Goal: Information Seeking & Learning: Learn about a topic

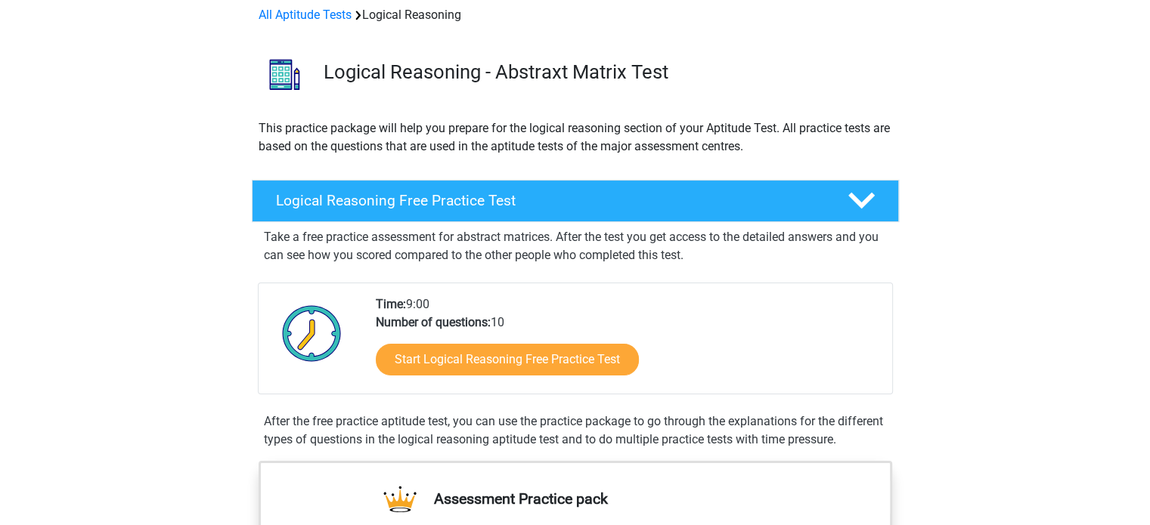
scroll to position [151, 0]
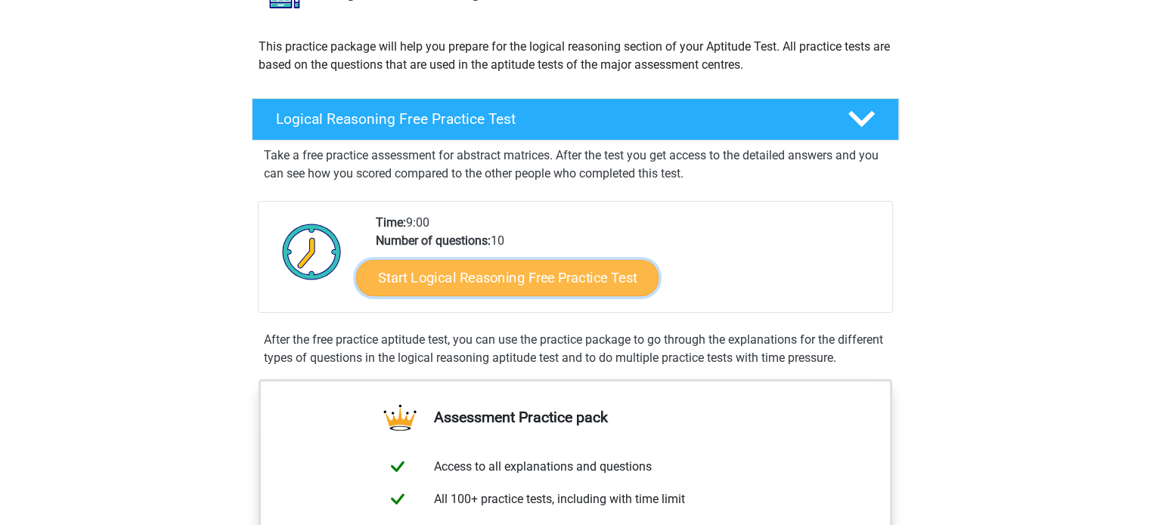
click at [546, 284] on link "Start Logical Reasoning Free Practice Test" at bounding box center [507, 277] width 302 height 36
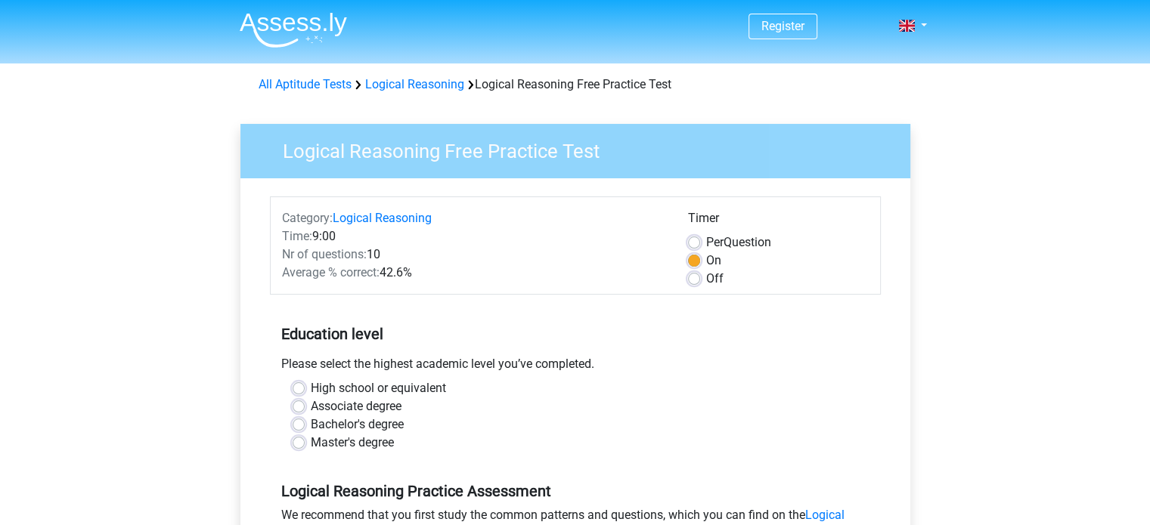
click at [393, 391] on label "High school or equivalent" at bounding box center [378, 388] width 135 height 18
click at [305, 391] on input "High school or equivalent" at bounding box center [298, 386] width 12 height 15
radio input "true"
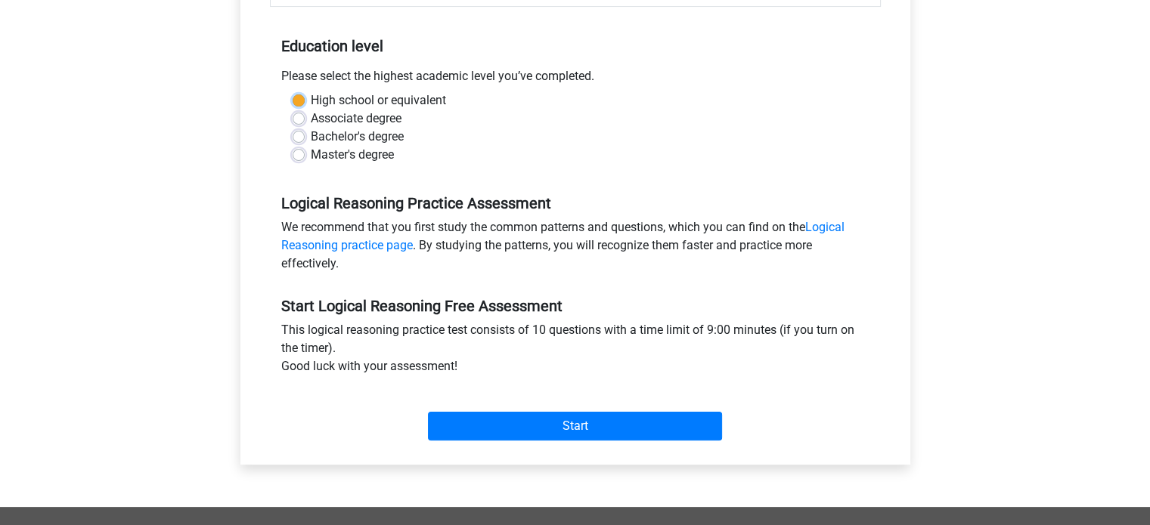
scroll to position [302, 0]
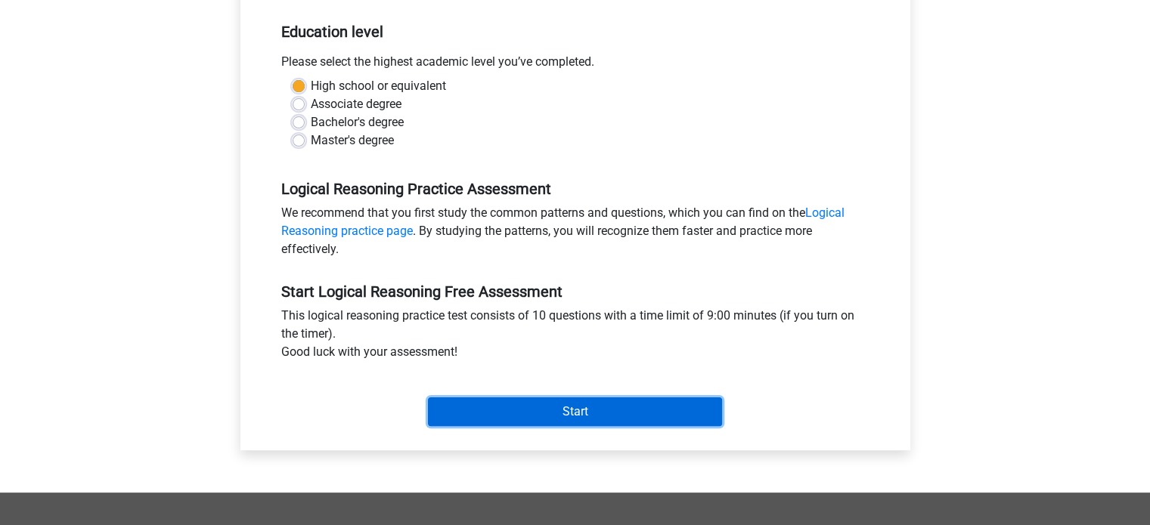
click at [570, 422] on input "Start" at bounding box center [575, 412] width 294 height 29
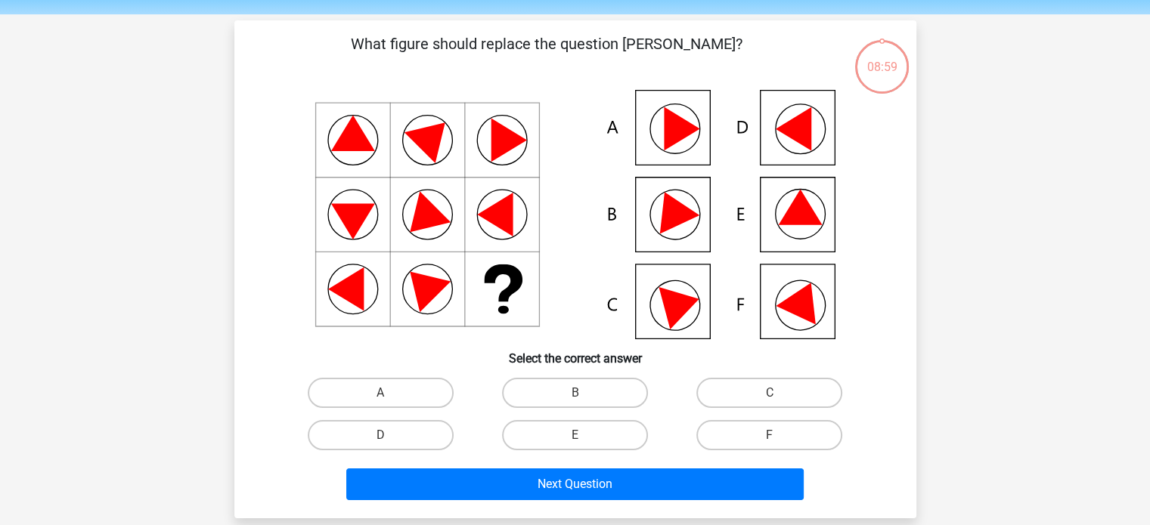
scroll to position [76, 0]
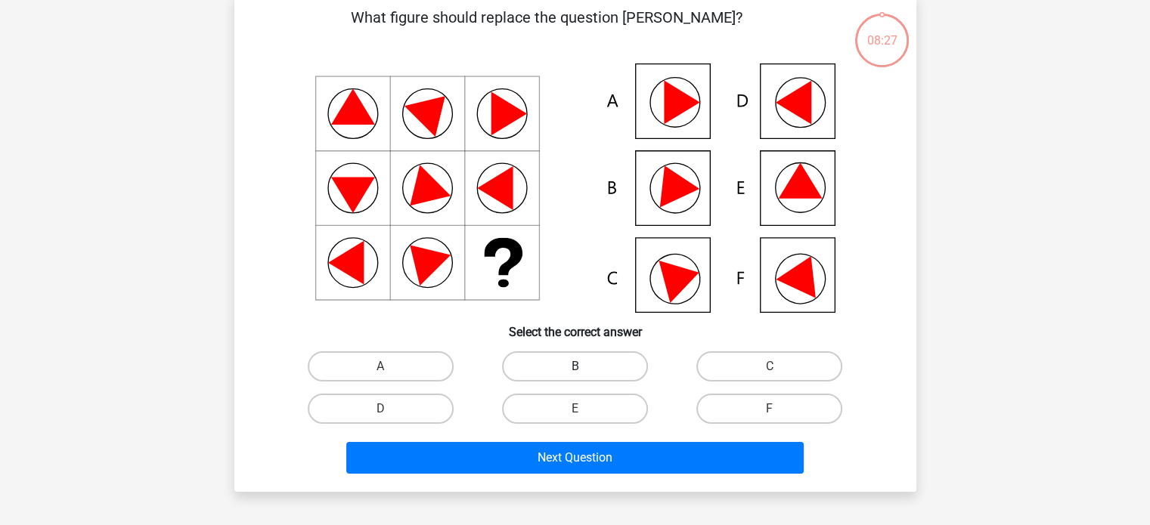
click at [596, 359] on label "B" at bounding box center [575, 366] width 146 height 30
click at [584, 367] on input "B" at bounding box center [579, 372] width 10 height 10
radio input "true"
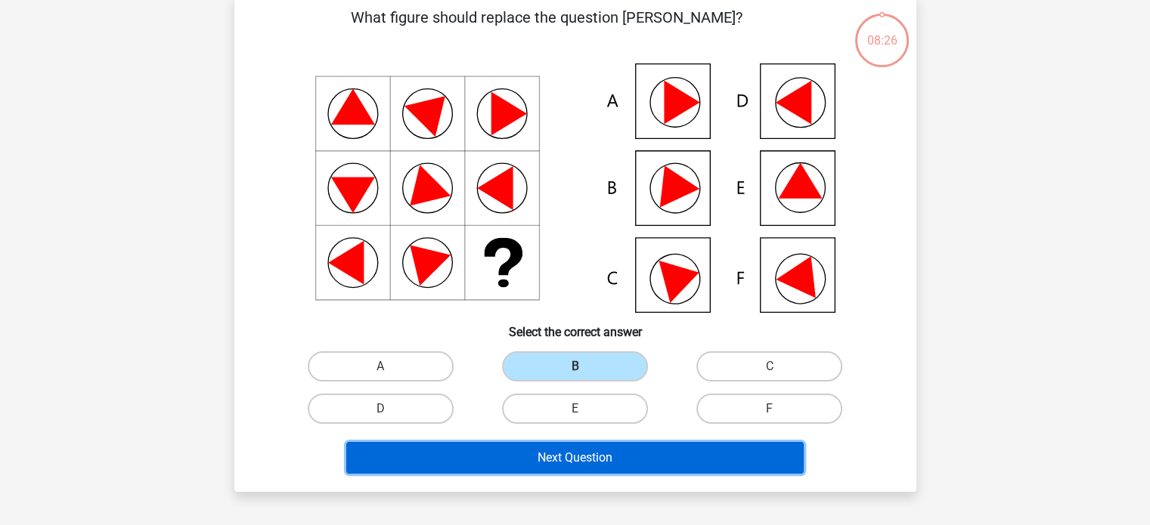
click at [583, 455] on button "Next Question" at bounding box center [574, 458] width 457 height 32
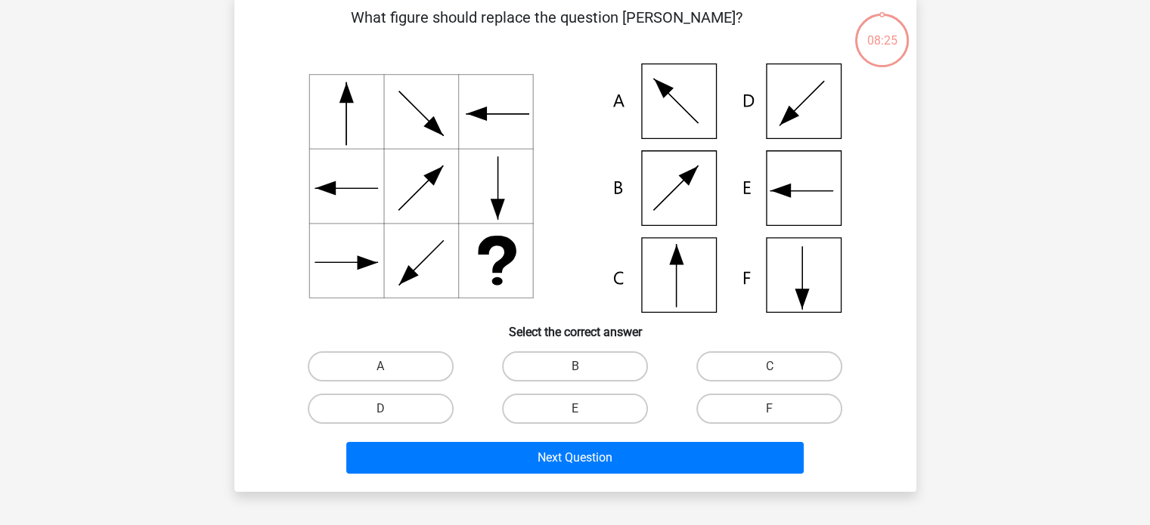
scroll to position [70, 0]
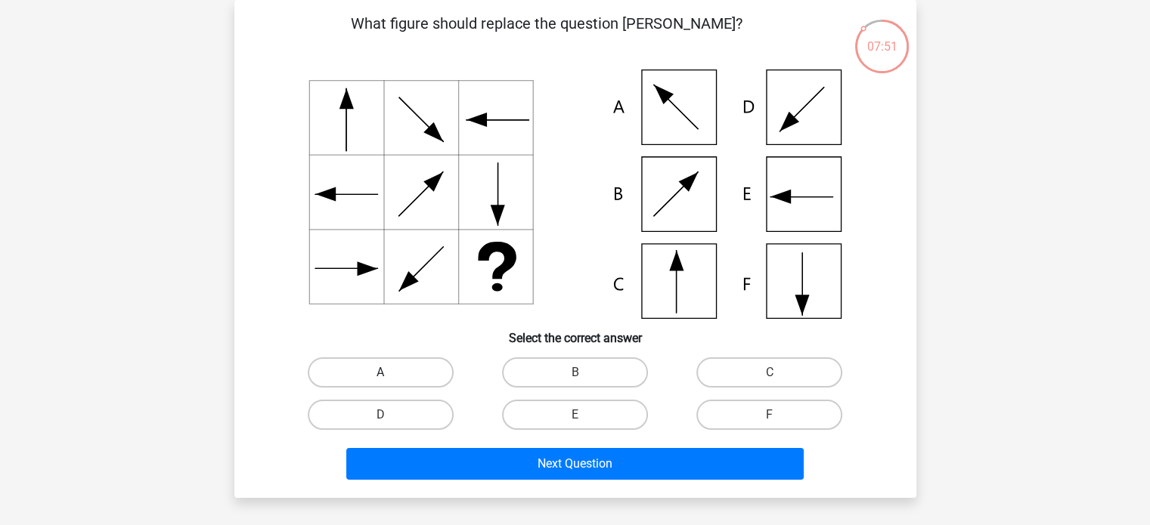
click at [407, 370] on label "A" at bounding box center [381, 372] width 146 height 30
click at [390, 373] on input "A" at bounding box center [385, 378] width 10 height 10
radio input "true"
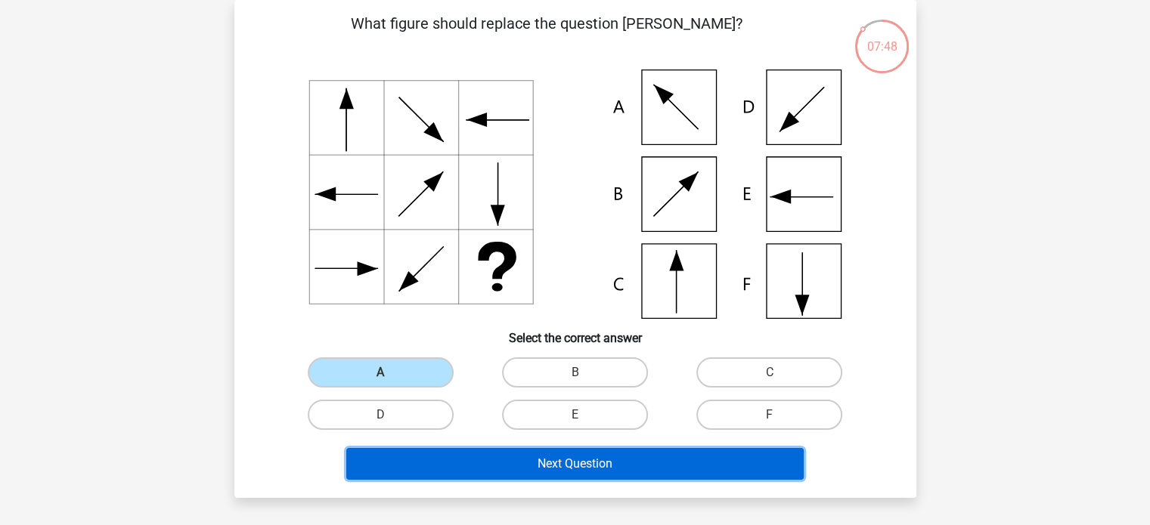
click at [503, 456] on button "Next Question" at bounding box center [574, 464] width 457 height 32
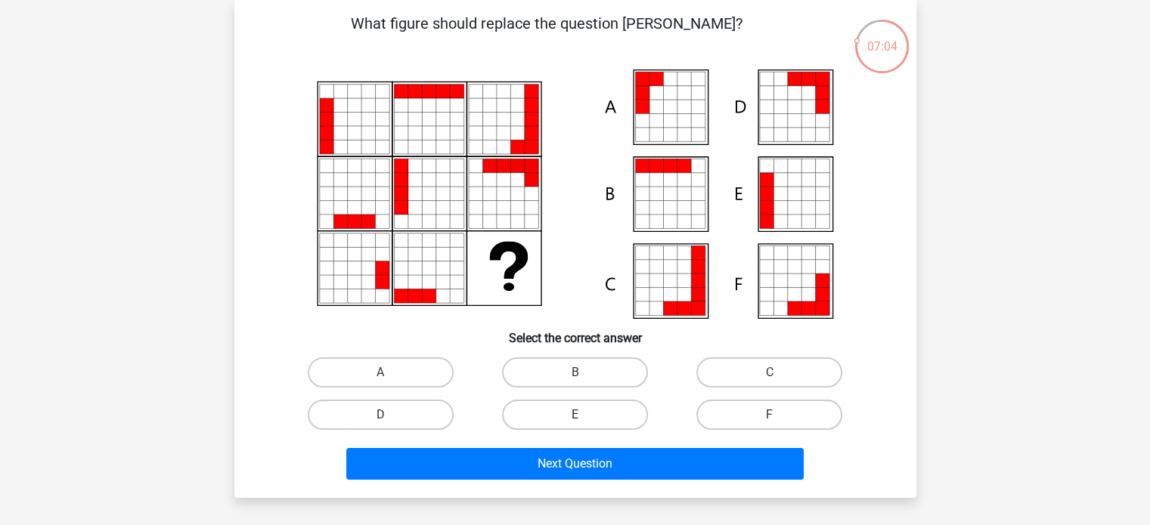
drag, startPoint x: 593, startPoint y: 416, endPoint x: 593, endPoint y: 426, distance: 10.6
click at [593, 419] on label "E" at bounding box center [575, 415] width 146 height 30
click at [584, 419] on input "E" at bounding box center [579, 420] width 10 height 10
radio input "true"
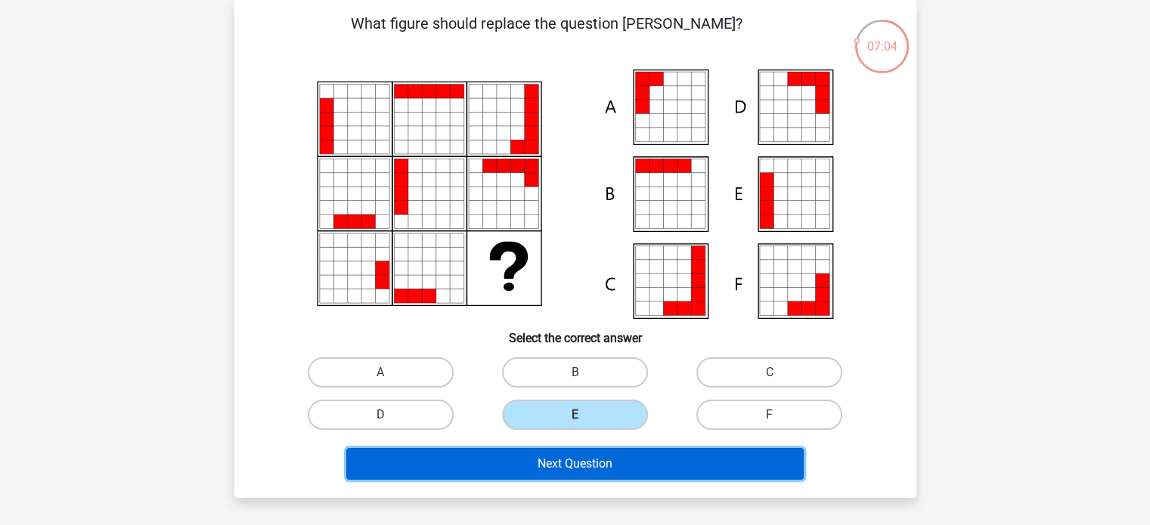
click at [613, 471] on button "Next Question" at bounding box center [574, 464] width 457 height 32
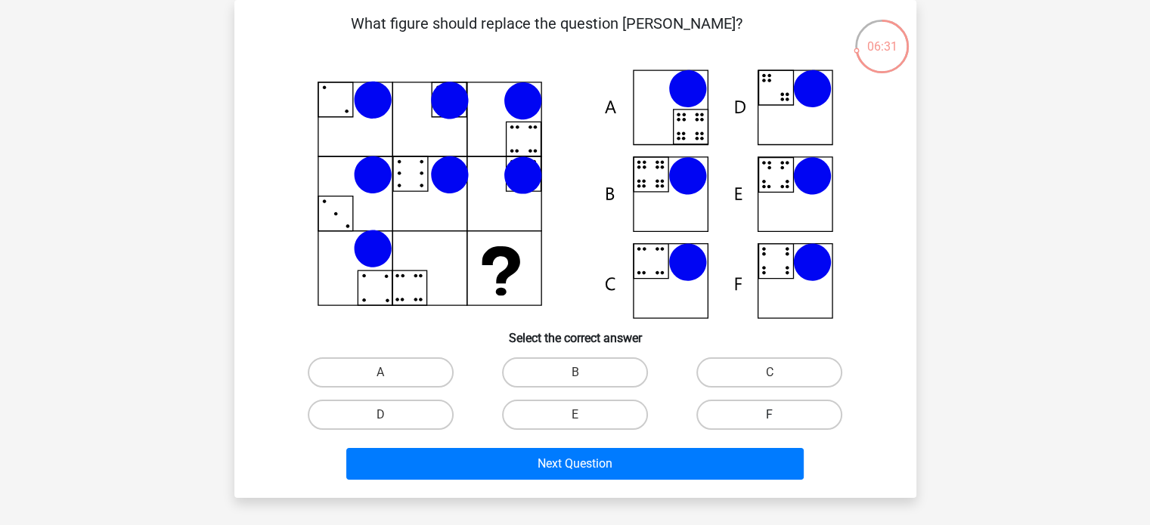
drag, startPoint x: 754, startPoint y: 417, endPoint x: 753, endPoint y: 425, distance: 7.7
click at [755, 418] on label "F" at bounding box center [769, 415] width 146 height 30
click at [769, 418] on input "F" at bounding box center [774, 420] width 10 height 10
radio input "true"
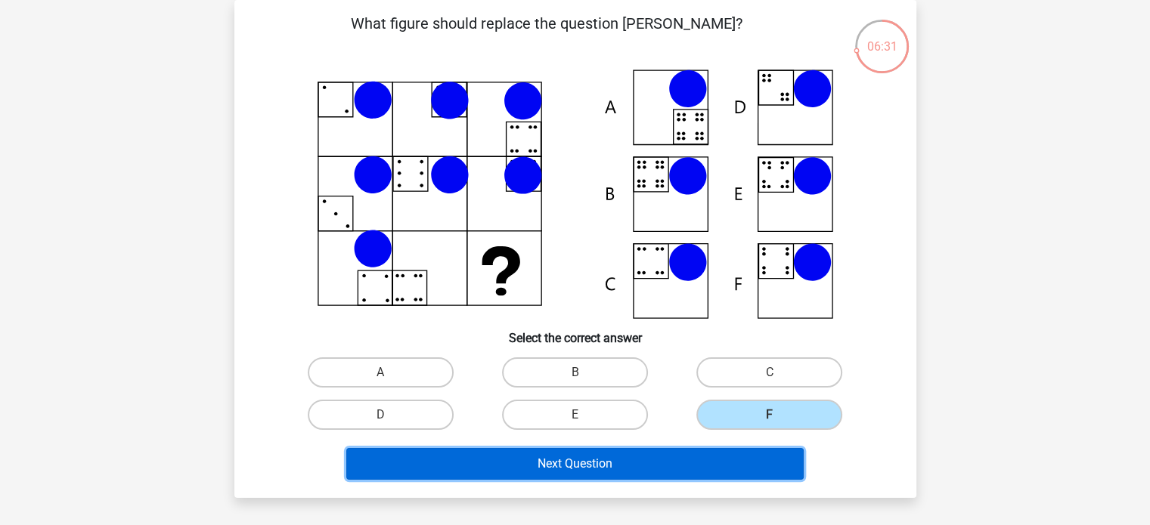
click at [723, 457] on button "Next Question" at bounding box center [574, 464] width 457 height 32
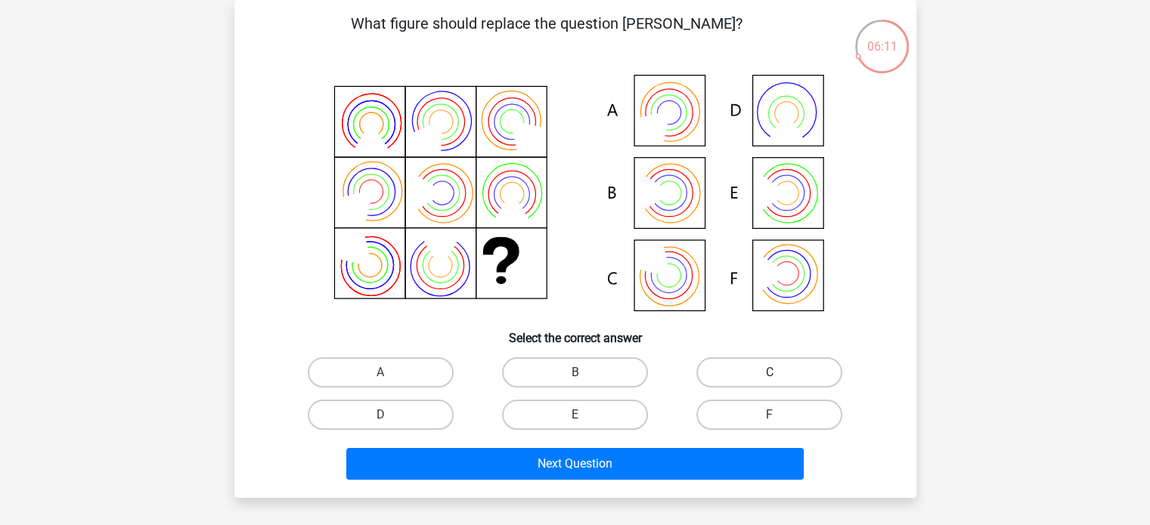
click at [800, 375] on label "C" at bounding box center [769, 372] width 146 height 30
click at [779, 375] on input "C" at bounding box center [774, 378] width 10 height 10
radio input "true"
click at [790, 411] on label "F" at bounding box center [769, 415] width 146 height 30
click at [779, 415] on input "F" at bounding box center [774, 420] width 10 height 10
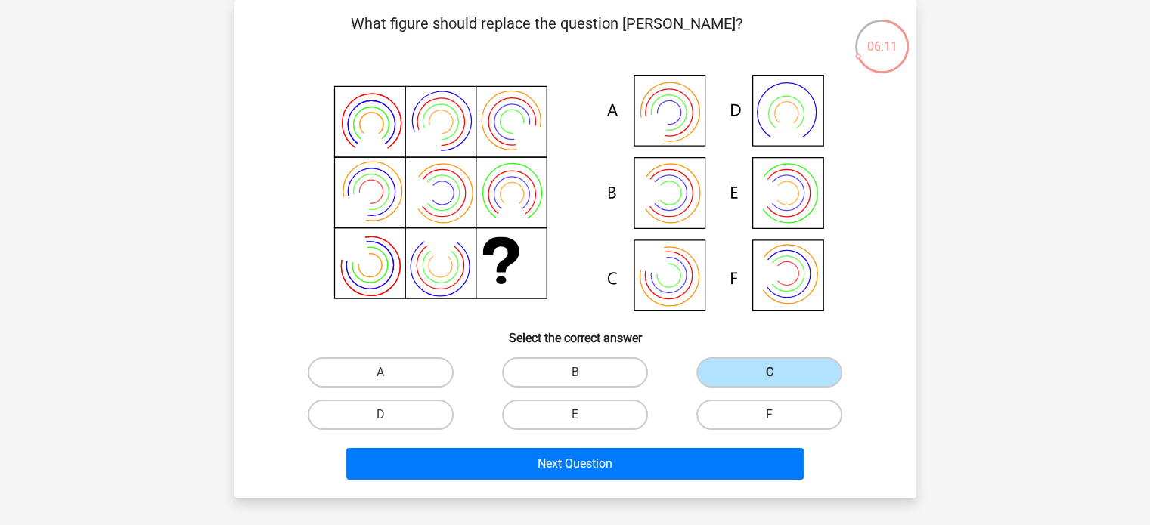
radio input "true"
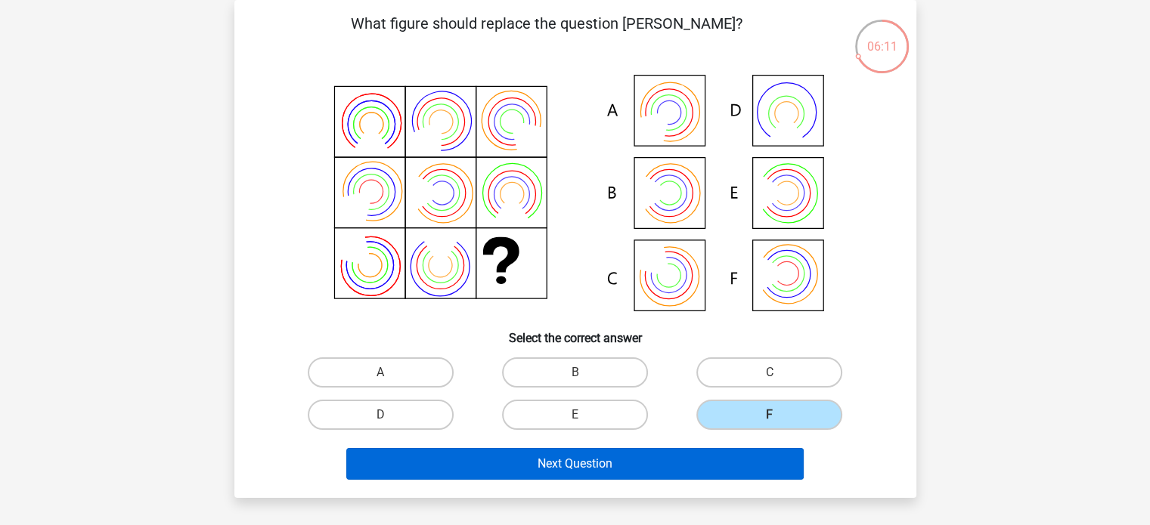
click at [745, 447] on div "Next Question" at bounding box center [574, 461] width 633 height 50
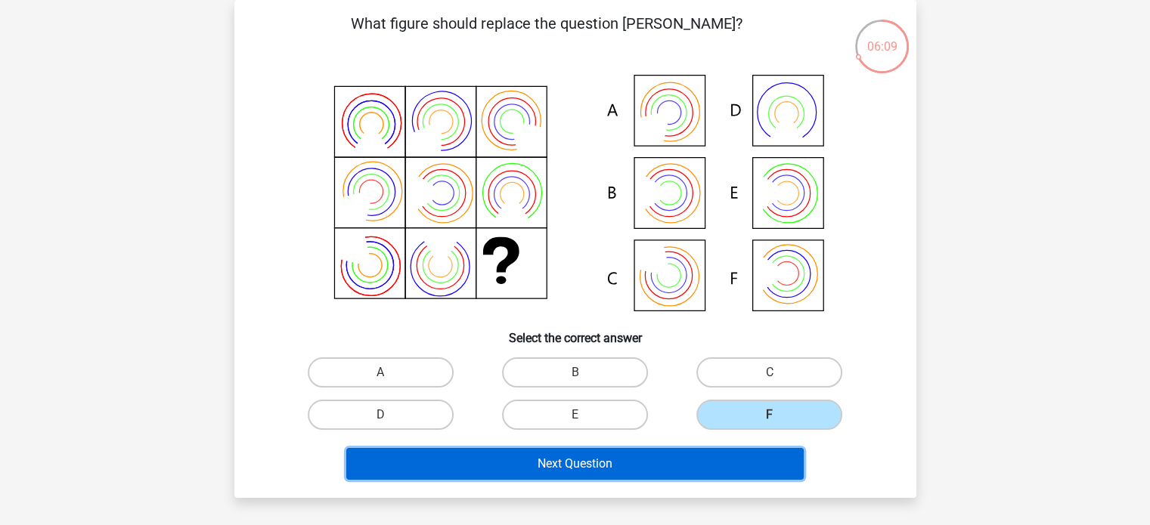
click at [695, 455] on button "Next Question" at bounding box center [574, 464] width 457 height 32
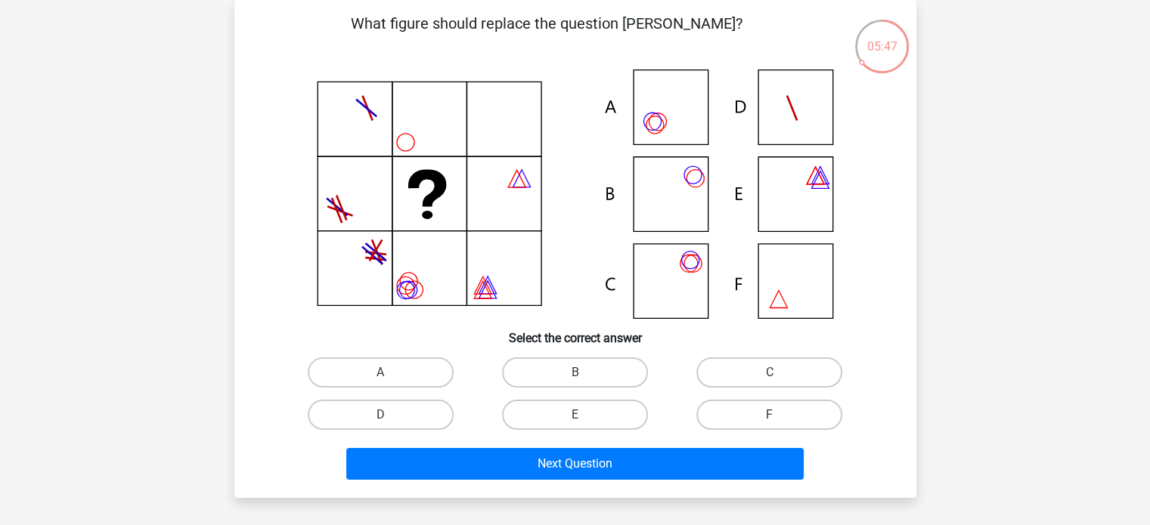
click at [775, 381] on input "C" at bounding box center [774, 378] width 10 height 10
radio input "true"
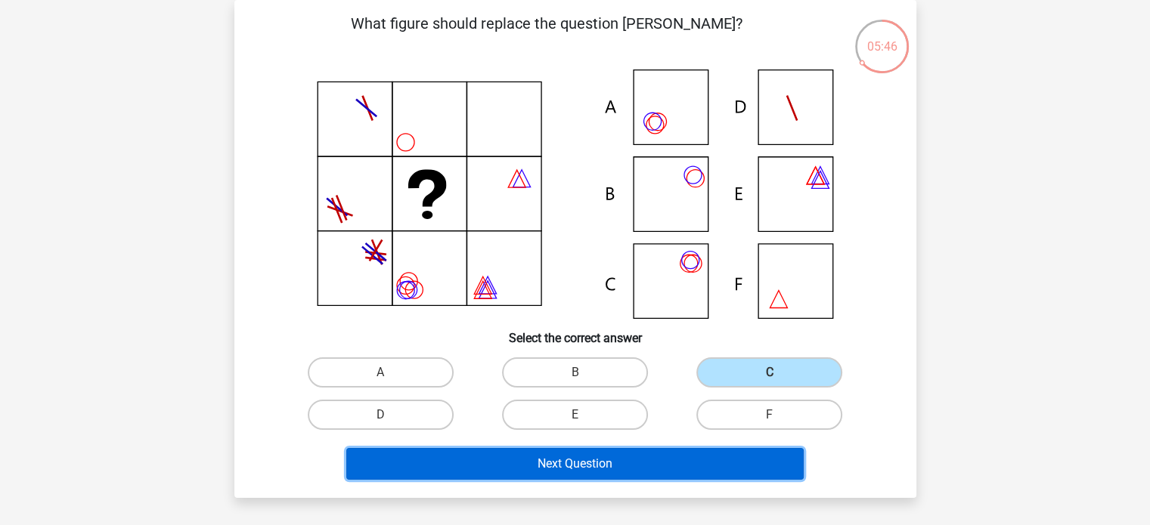
click at [686, 465] on button "Next Question" at bounding box center [574, 464] width 457 height 32
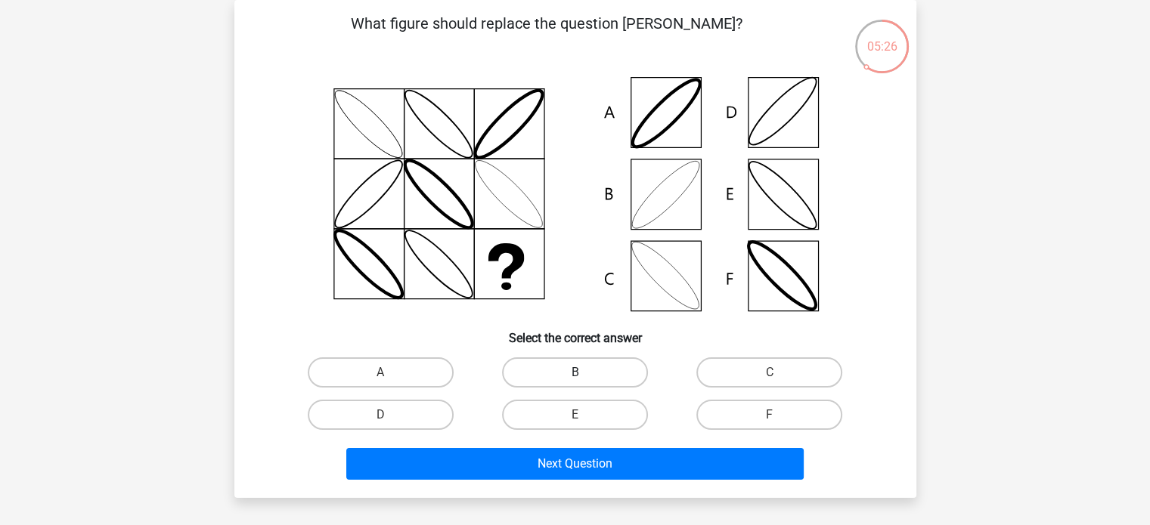
click at [620, 369] on label "B" at bounding box center [575, 372] width 146 height 30
click at [584, 373] on input "B" at bounding box center [579, 378] width 10 height 10
radio input "true"
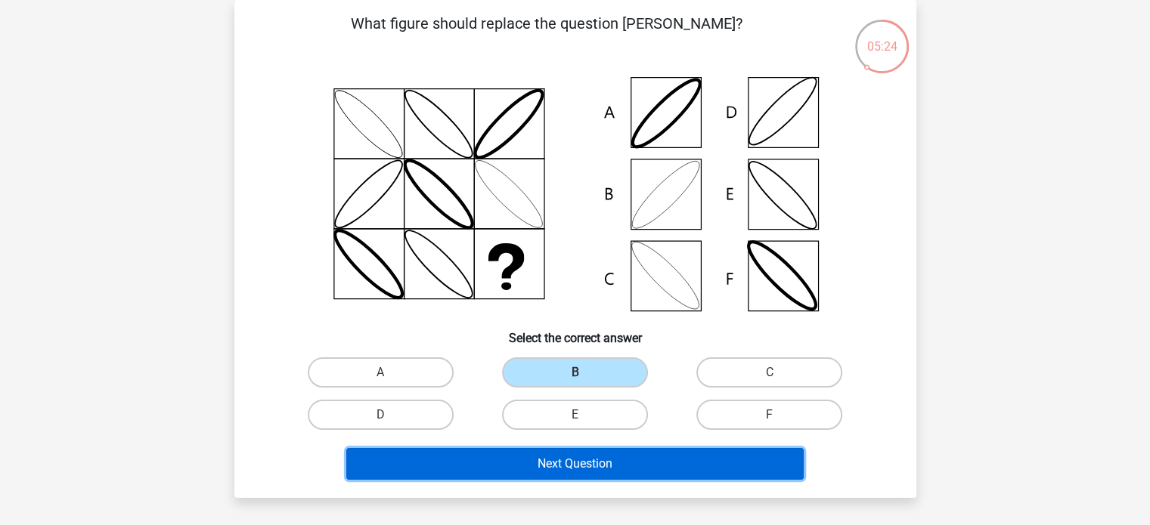
click at [652, 474] on button "Next Question" at bounding box center [574, 464] width 457 height 32
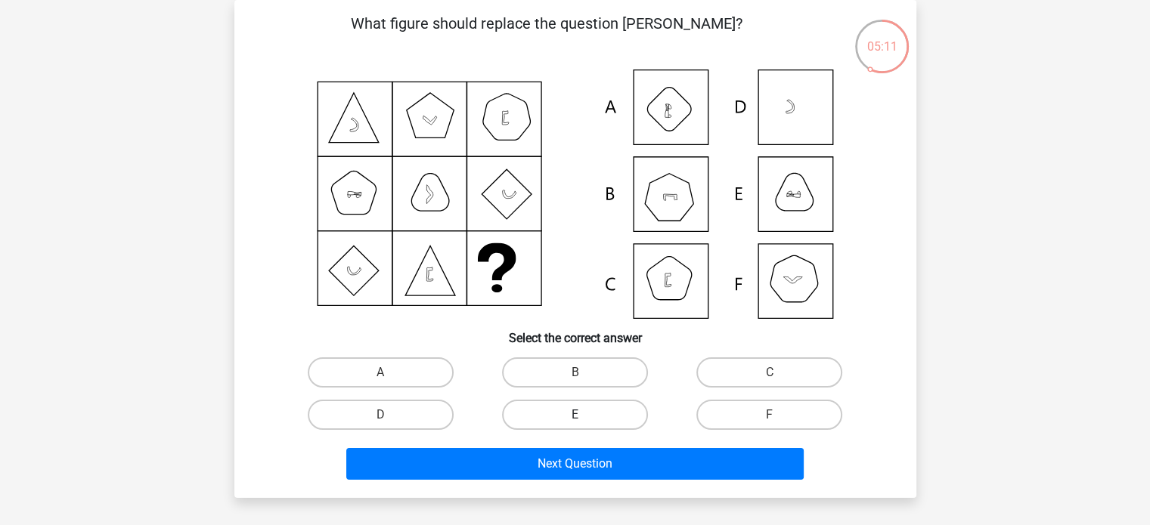
click at [599, 413] on label "E" at bounding box center [575, 415] width 146 height 30
click at [584, 415] on input "E" at bounding box center [579, 420] width 10 height 10
radio input "true"
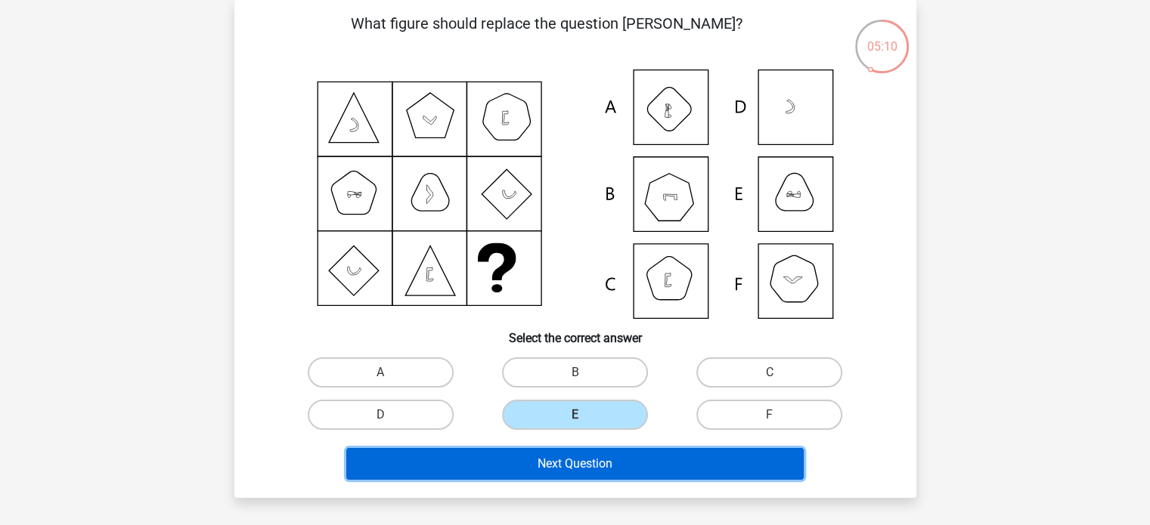
click at [605, 457] on button "Next Question" at bounding box center [574, 464] width 457 height 32
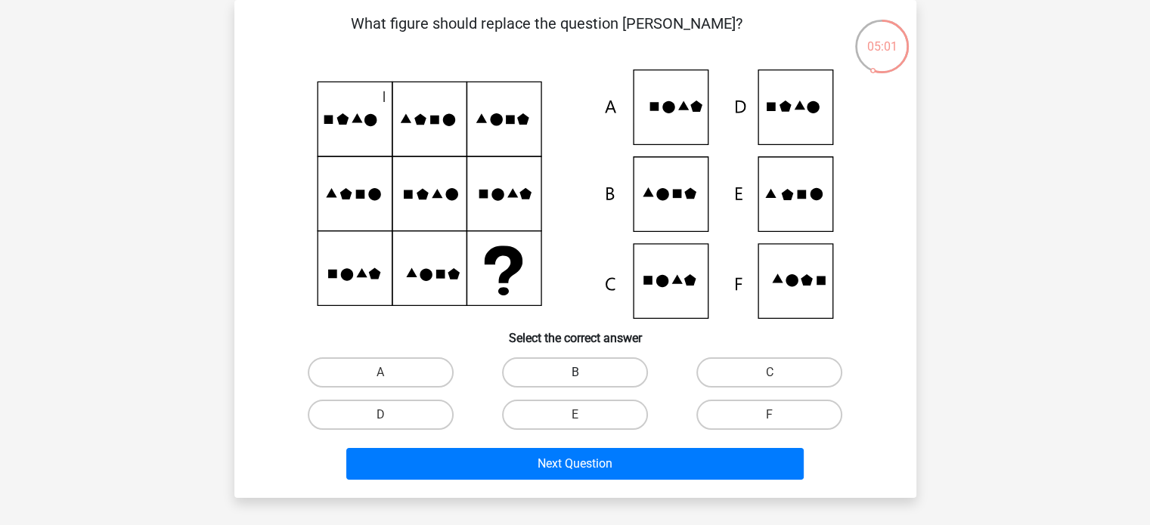
click at [615, 367] on label "B" at bounding box center [575, 372] width 146 height 30
click at [584, 373] on input "B" at bounding box center [579, 378] width 10 height 10
radio input "true"
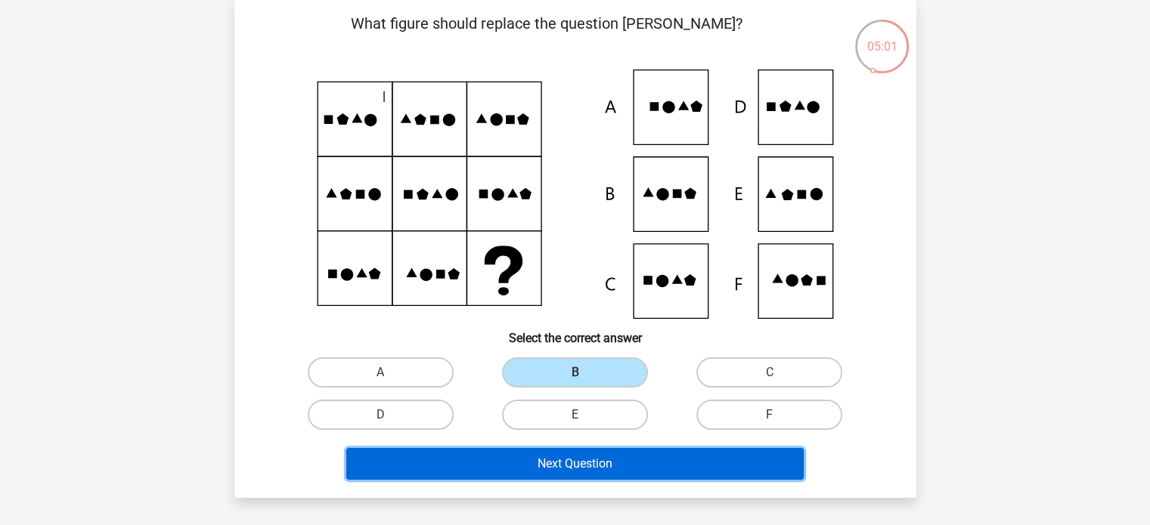
click at [630, 456] on button "Next Question" at bounding box center [574, 464] width 457 height 32
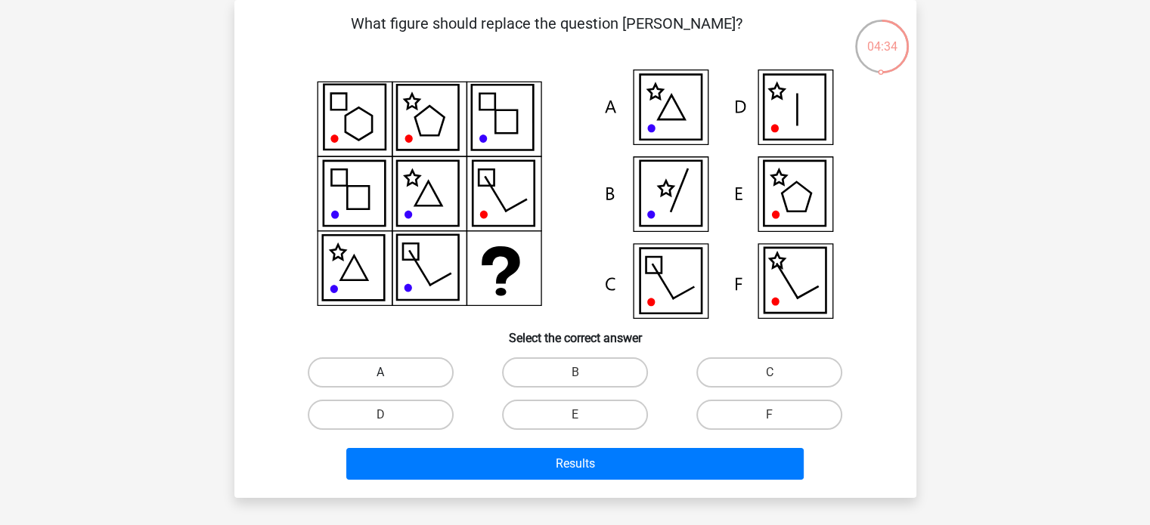
click at [429, 370] on label "A" at bounding box center [381, 372] width 146 height 30
click at [390, 373] on input "A" at bounding box center [385, 378] width 10 height 10
radio input "true"
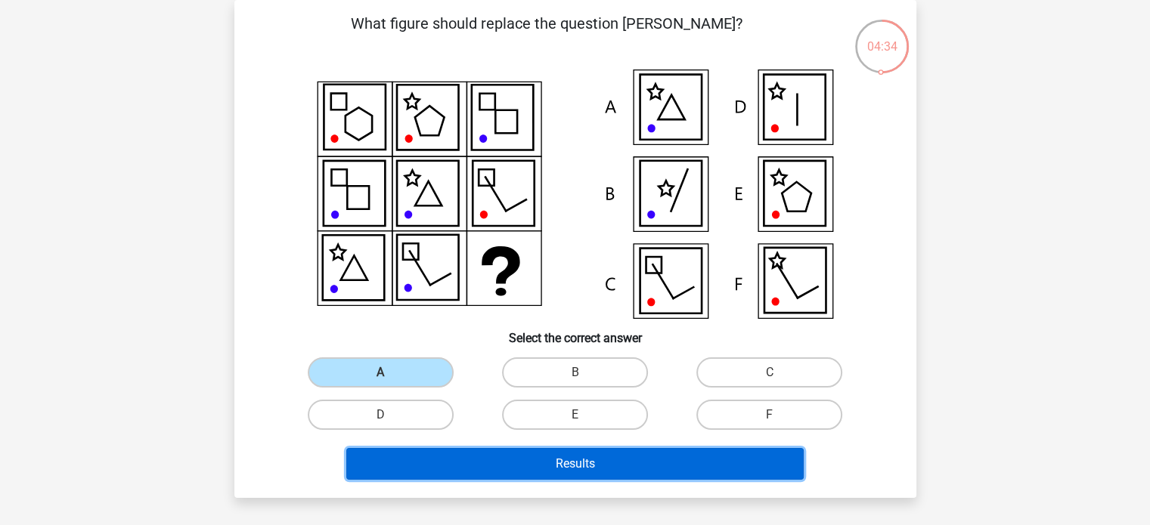
click at [559, 469] on button "Results" at bounding box center [574, 464] width 457 height 32
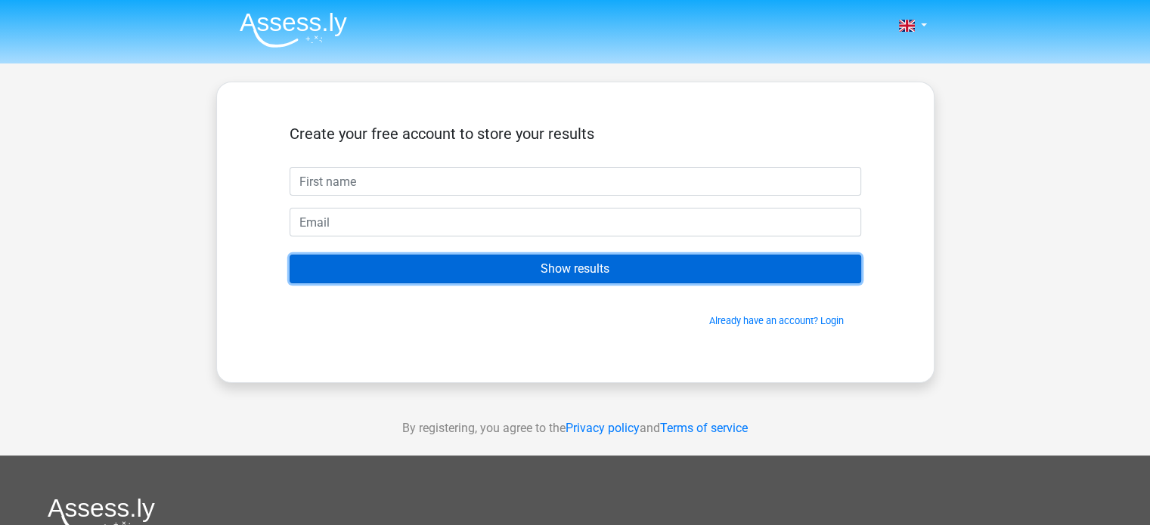
click at [640, 272] on input "Show results" at bounding box center [574, 269] width 571 height 29
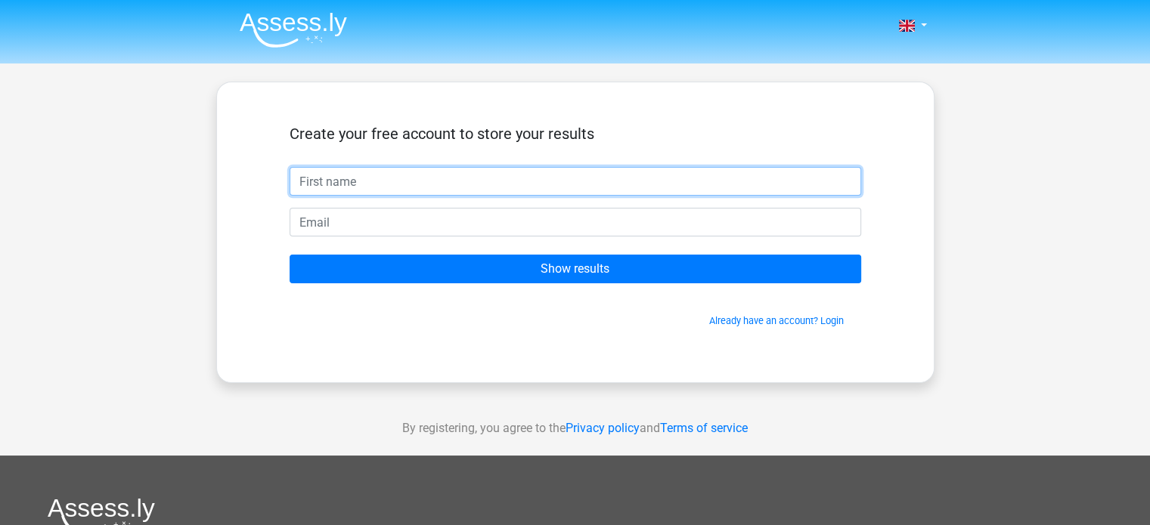
click at [506, 183] on input "text" at bounding box center [574, 181] width 571 height 29
type input "ramob b"
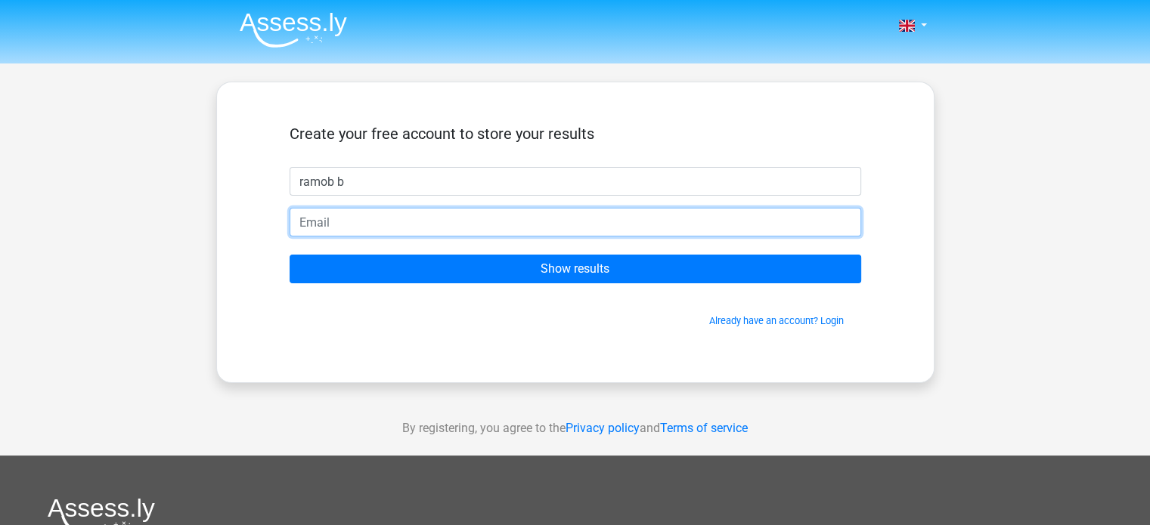
click at [483, 217] on input "email" at bounding box center [574, 222] width 571 height 29
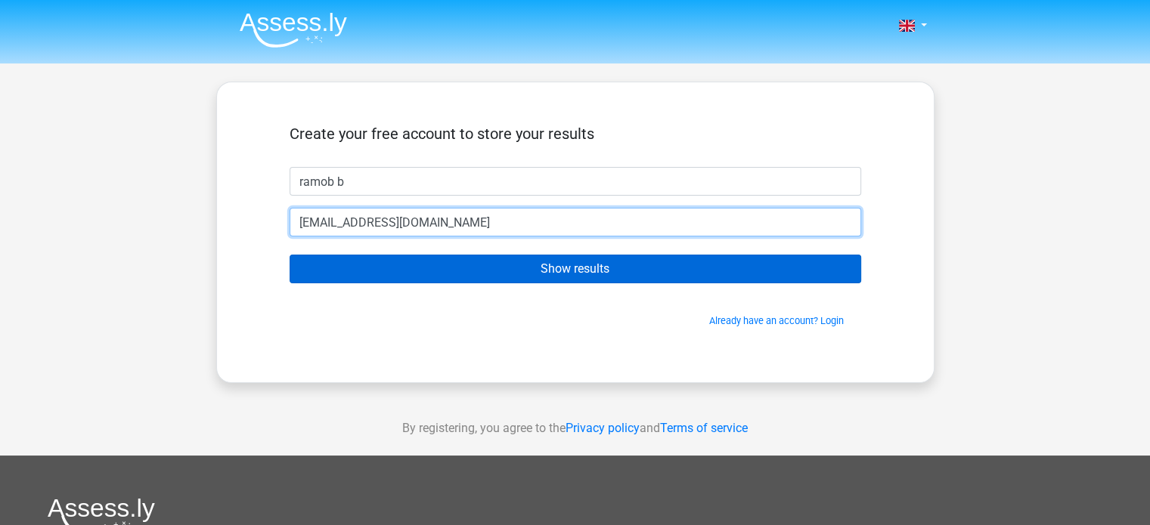
type input "[EMAIL_ADDRESS][DOMAIN_NAME]"
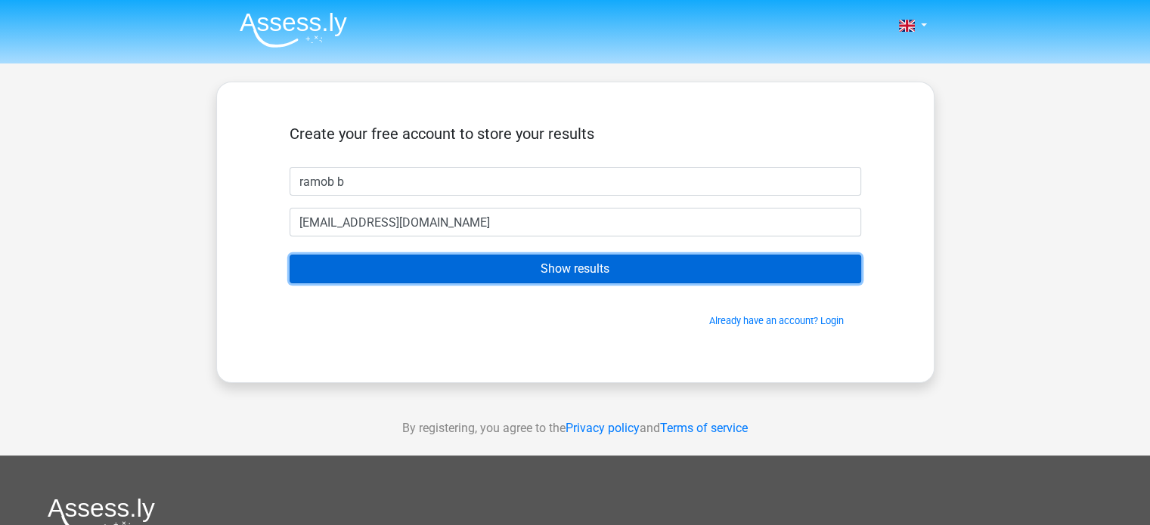
click at [550, 268] on input "Show results" at bounding box center [574, 269] width 571 height 29
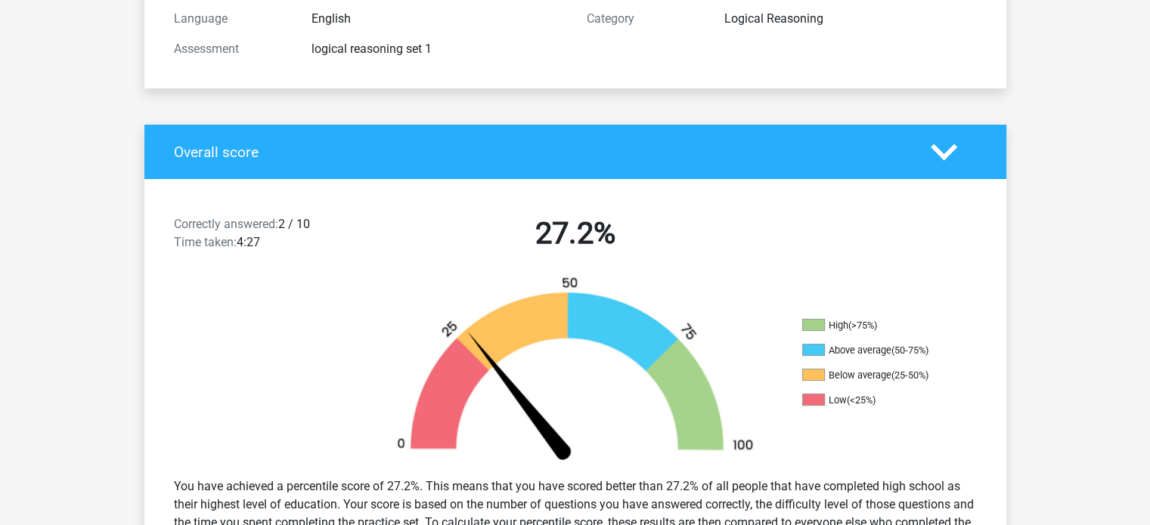
scroll to position [302, 0]
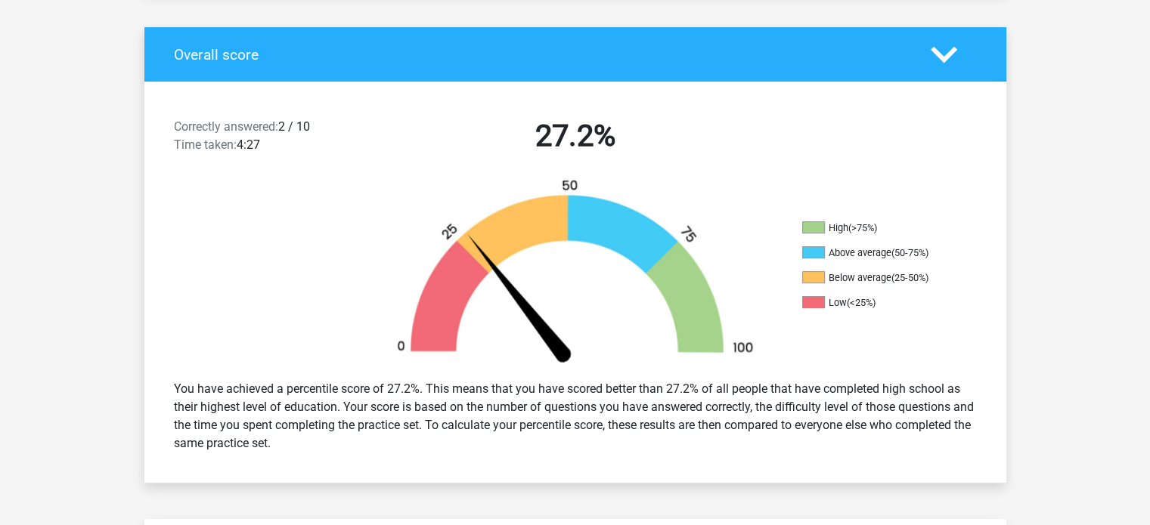
click at [955, 51] on icon at bounding box center [943, 55] width 26 height 26
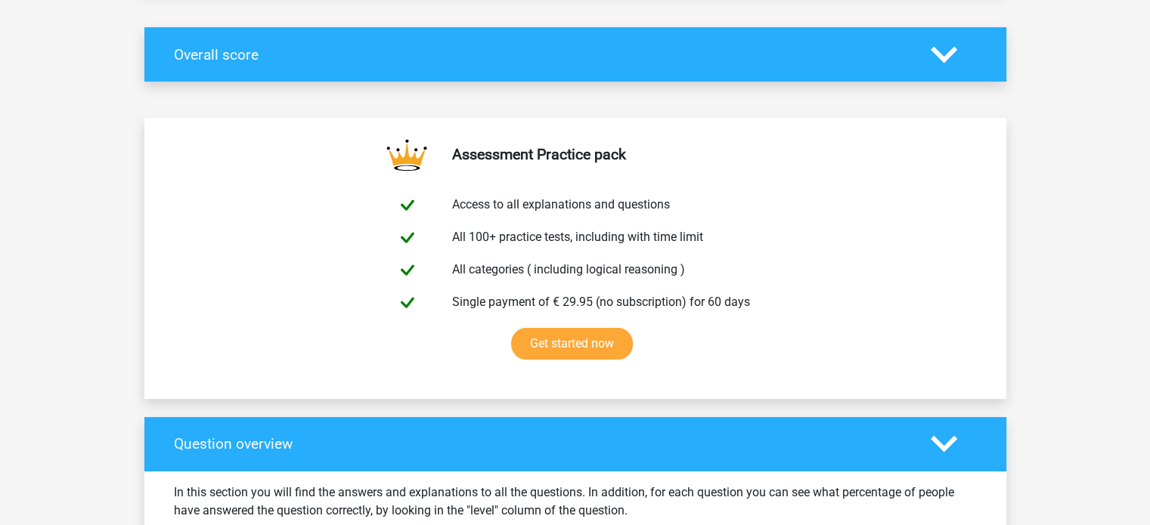
click at [954, 78] on div "Overall score" at bounding box center [575, 54] width 862 height 54
drag, startPoint x: 940, startPoint y: 67, endPoint x: 933, endPoint y: 69, distance: 7.7
click at [939, 67] on div "Overall score" at bounding box center [575, 54] width 862 height 54
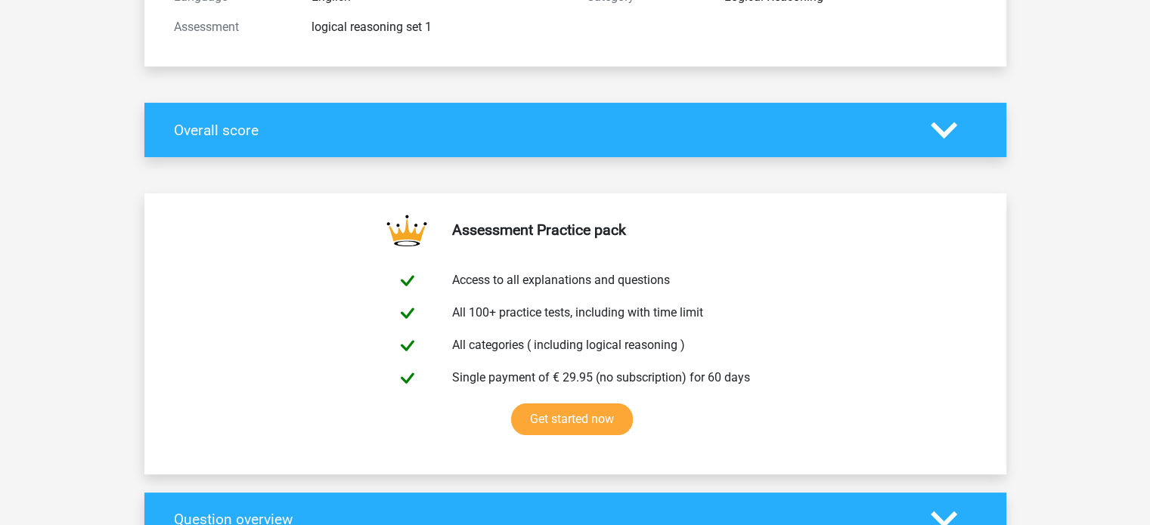
click at [939, 143] on icon at bounding box center [943, 130] width 26 height 26
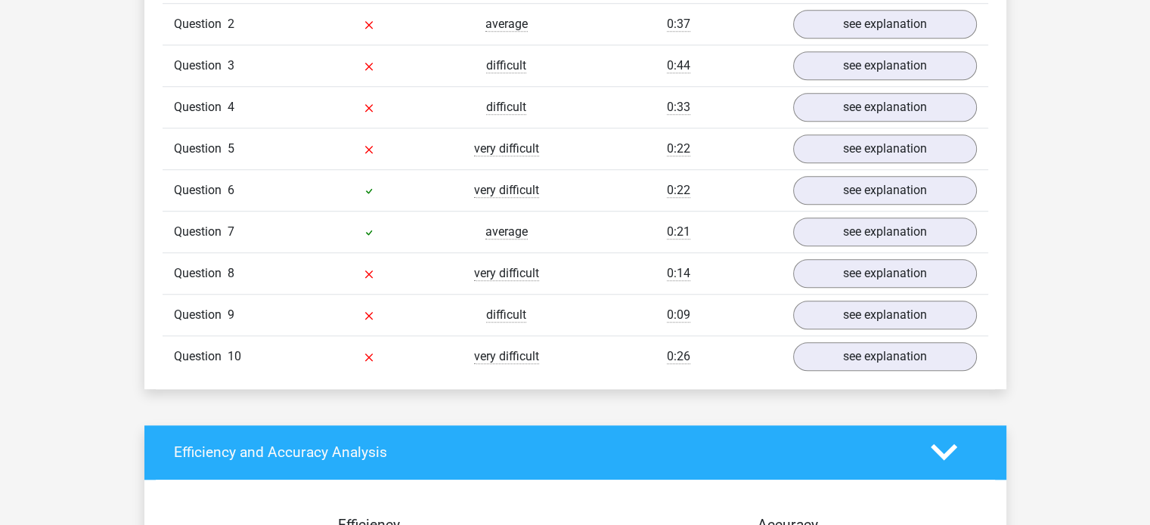
scroll to position [1209, 0]
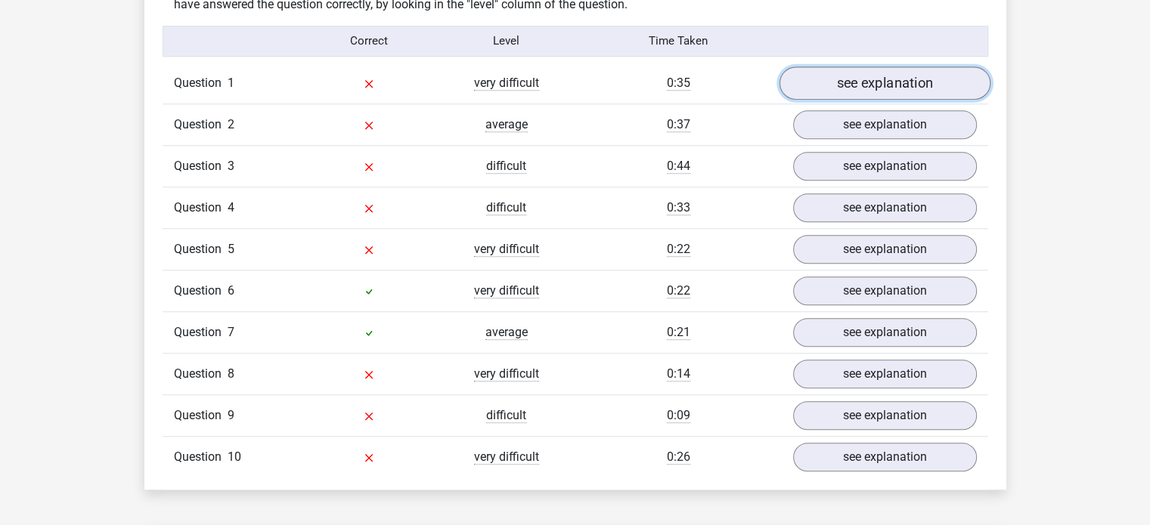
click at [900, 82] on link "see explanation" at bounding box center [883, 83] width 211 height 33
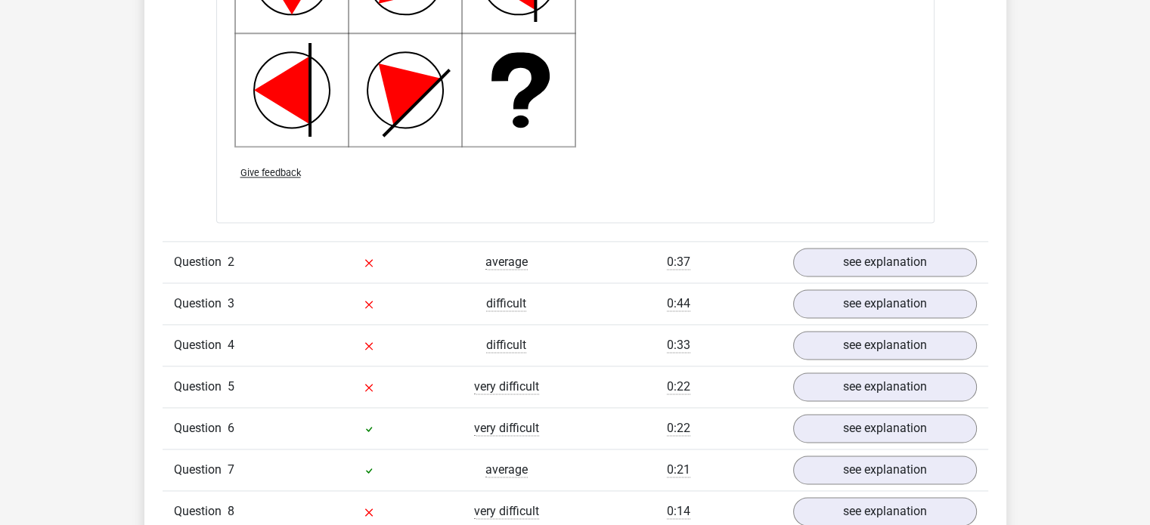
scroll to position [2116, 0]
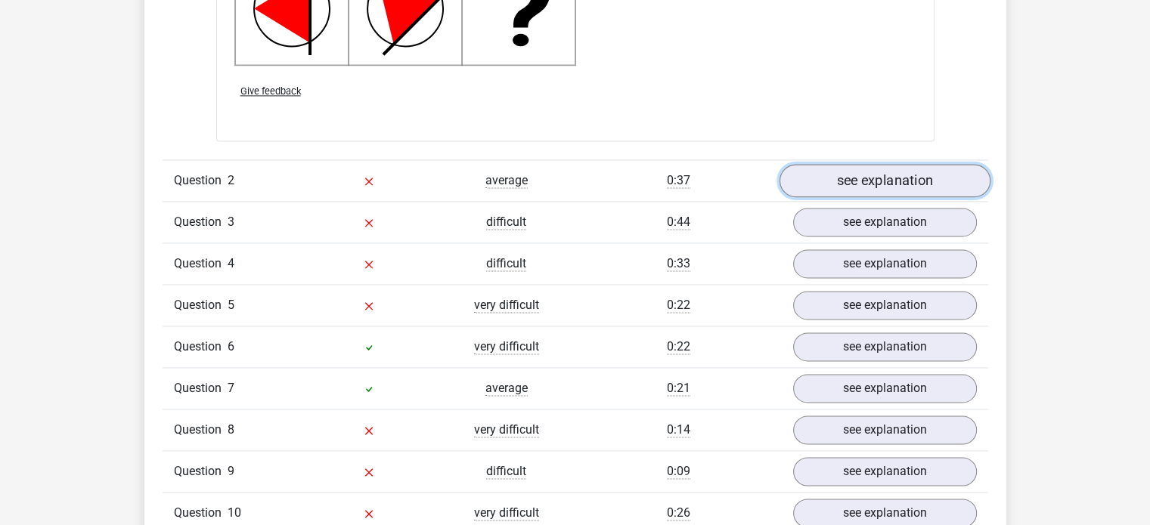
click at [849, 184] on link "see explanation" at bounding box center [883, 180] width 211 height 33
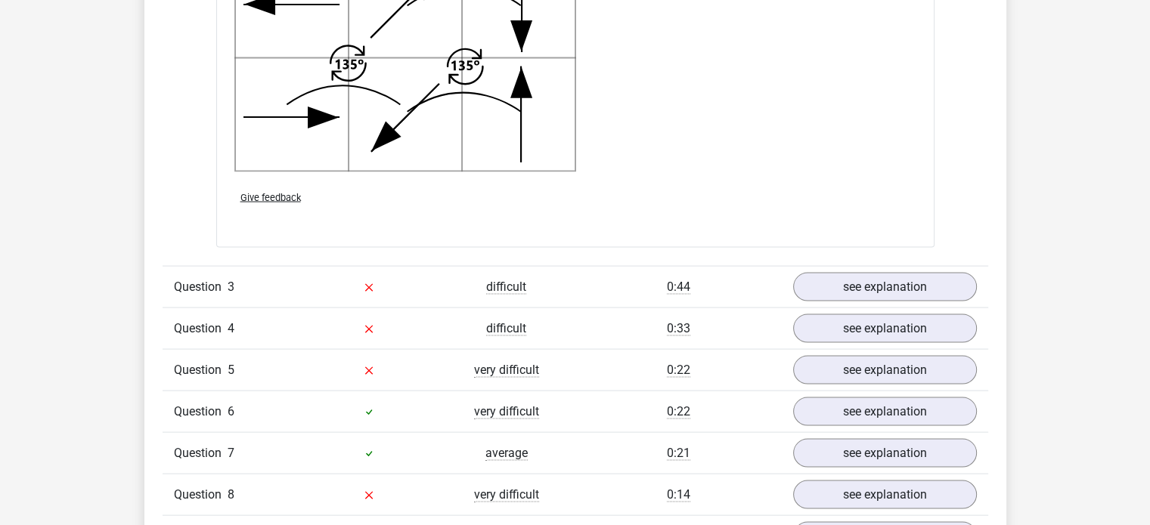
scroll to position [3023, 0]
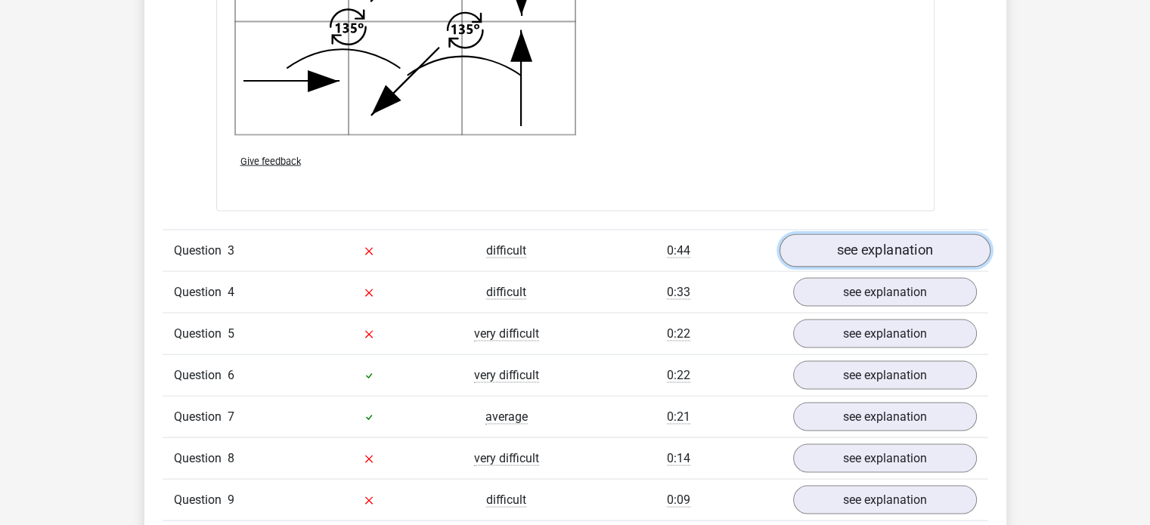
click at [831, 240] on link "see explanation" at bounding box center [883, 250] width 211 height 33
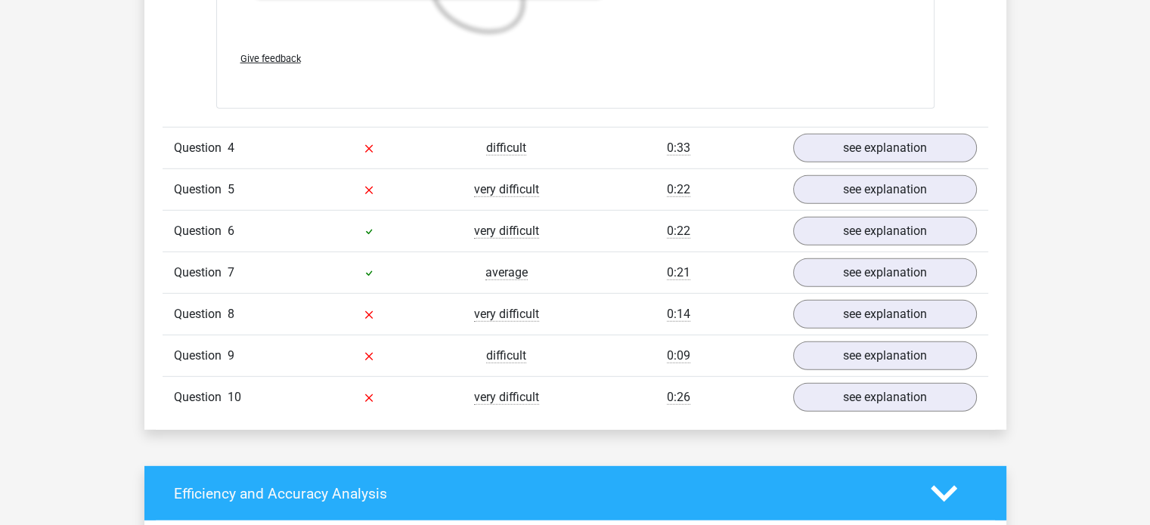
scroll to position [4308, 0]
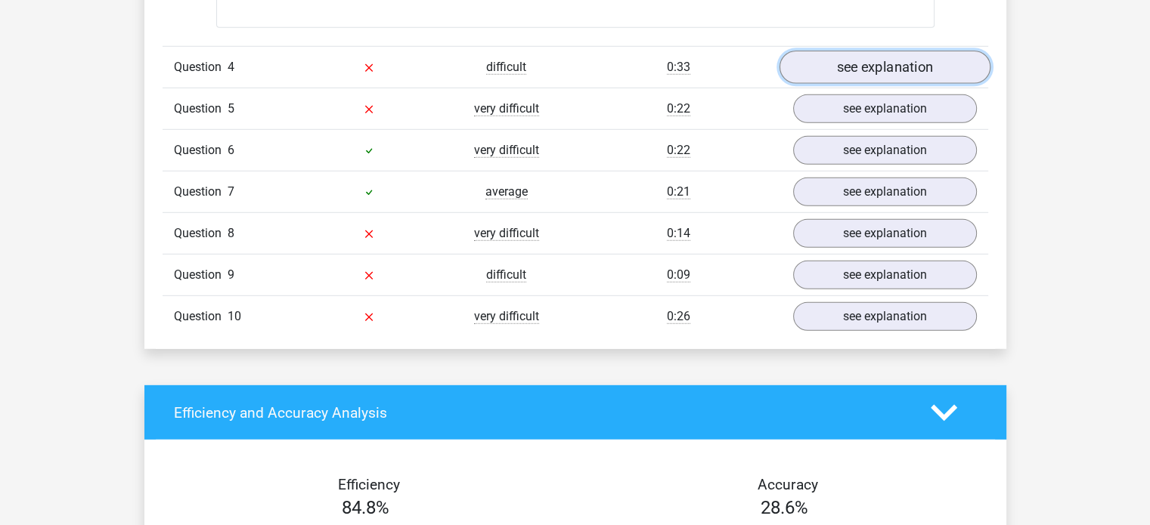
click at [856, 65] on link "see explanation" at bounding box center [883, 67] width 211 height 33
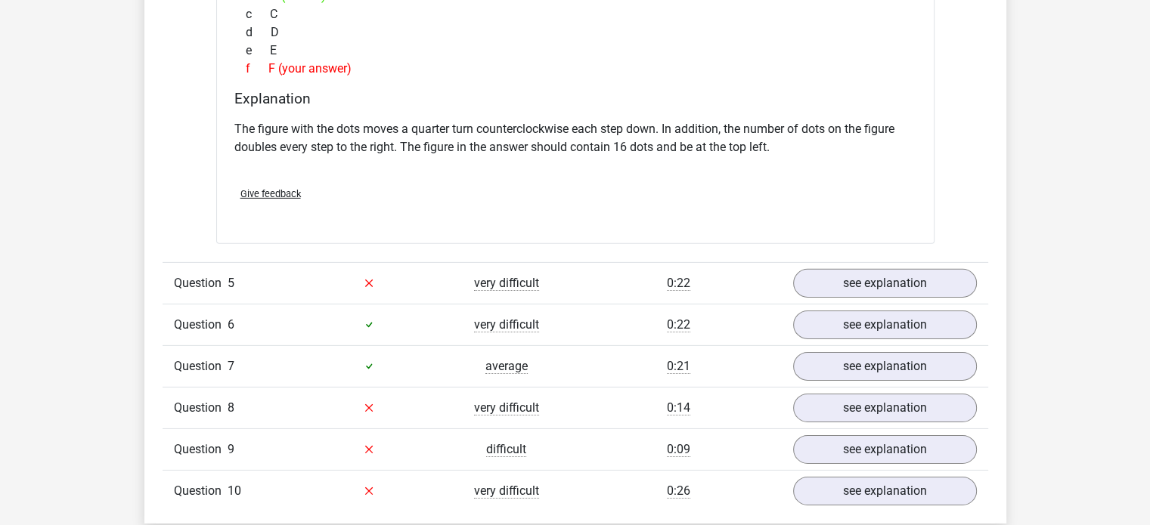
scroll to position [4837, 0]
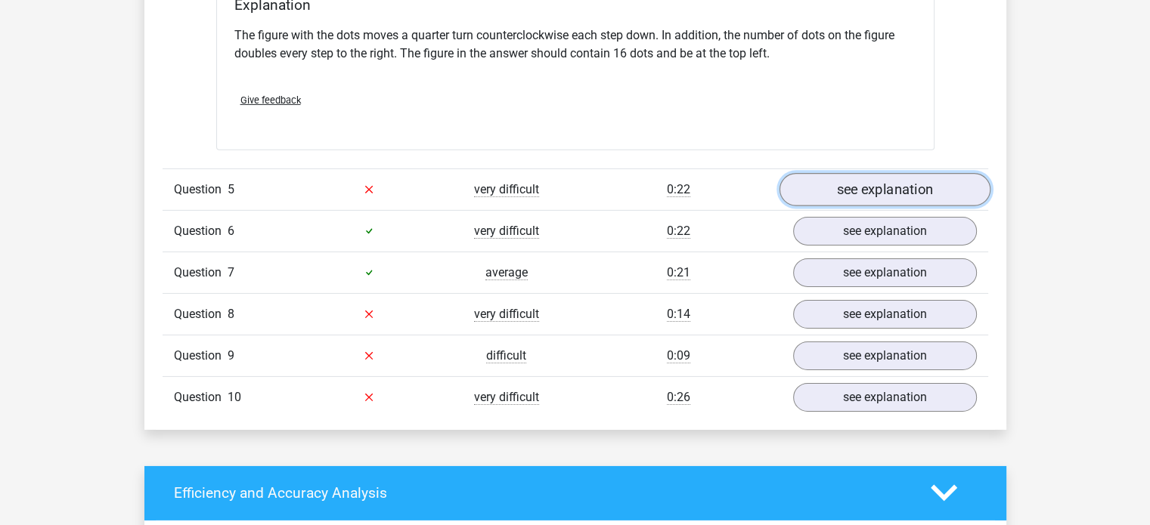
click at [806, 184] on link "see explanation" at bounding box center [883, 189] width 211 height 33
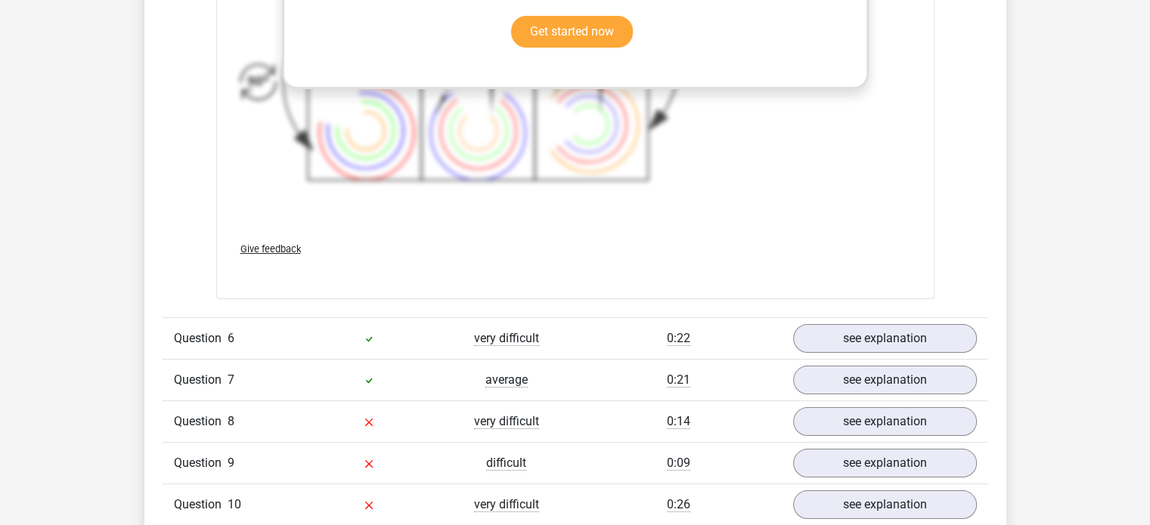
scroll to position [5820, 0]
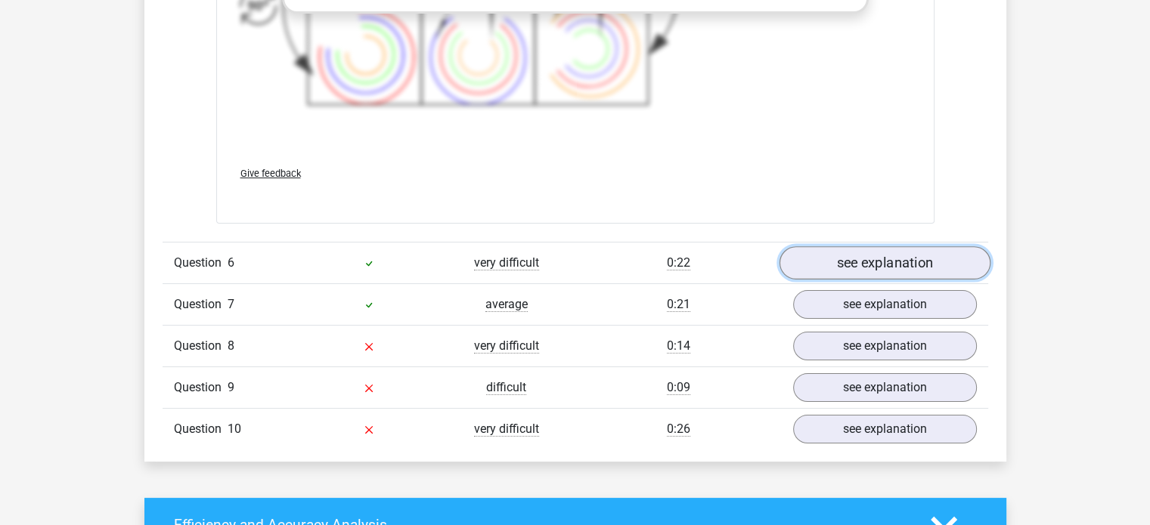
click at [873, 250] on link "see explanation" at bounding box center [883, 262] width 211 height 33
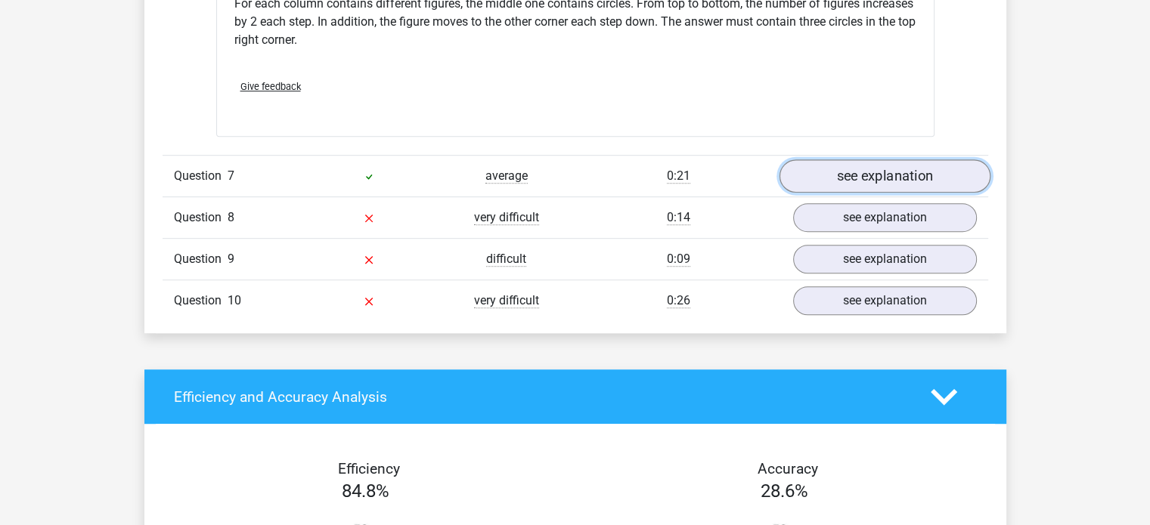
click at [875, 172] on link "see explanation" at bounding box center [883, 175] width 211 height 33
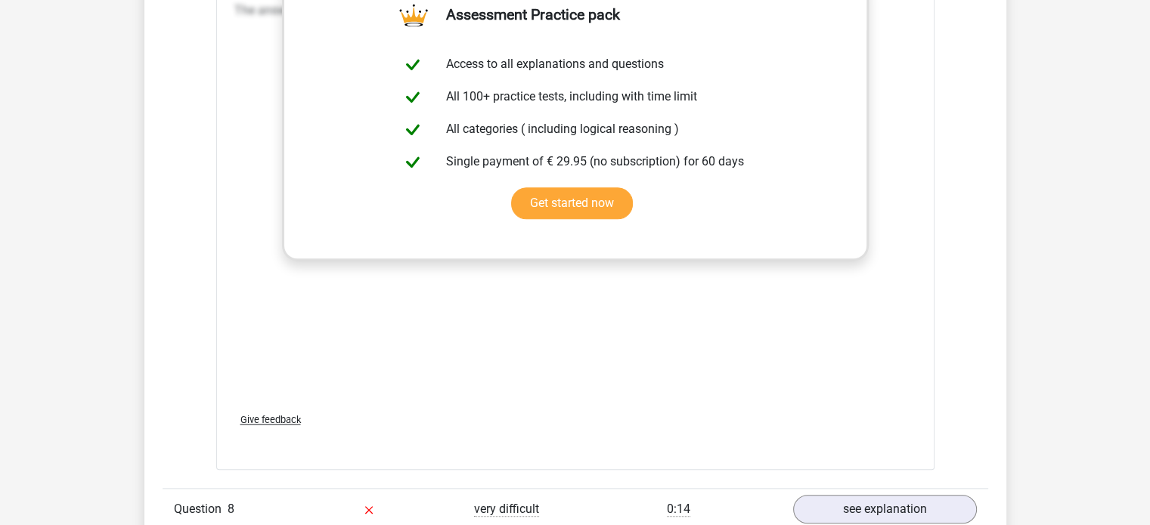
scroll to position [7407, 0]
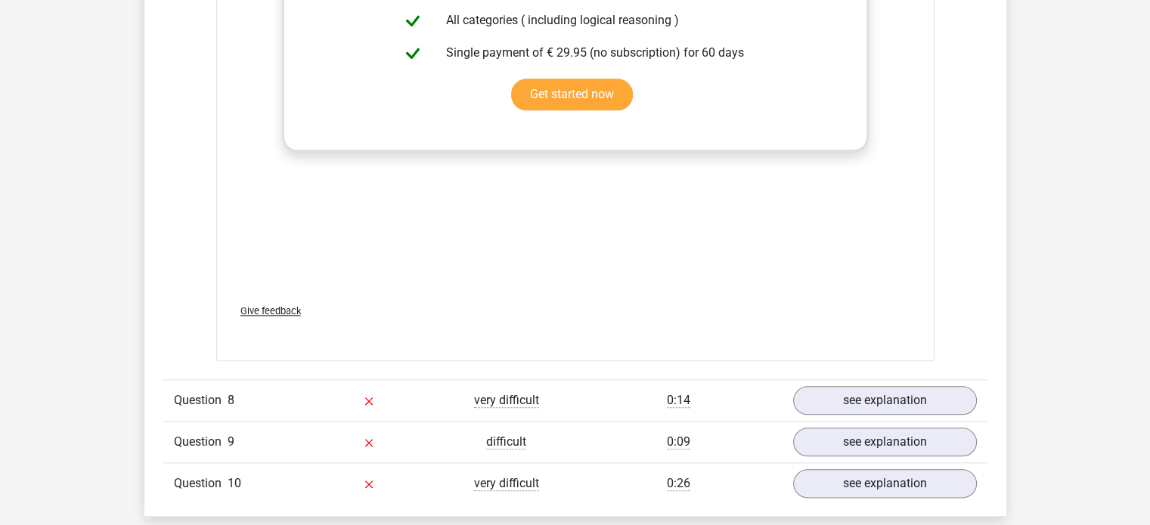
click at [868, 379] on div "Question 8 very difficult 0:14 see explanation" at bounding box center [574, 400] width 825 height 42
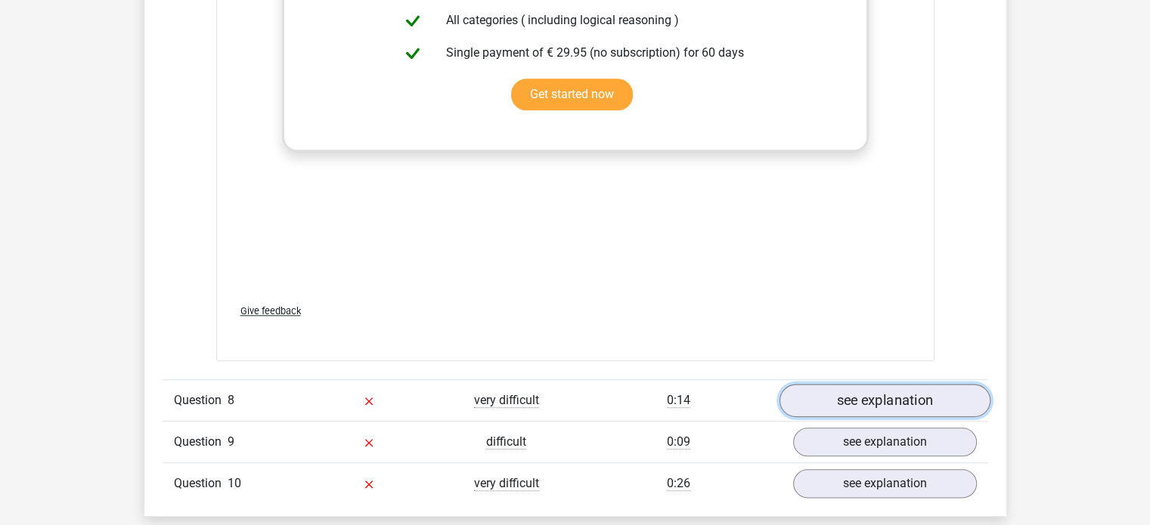
click at [865, 388] on link "see explanation" at bounding box center [883, 400] width 211 height 33
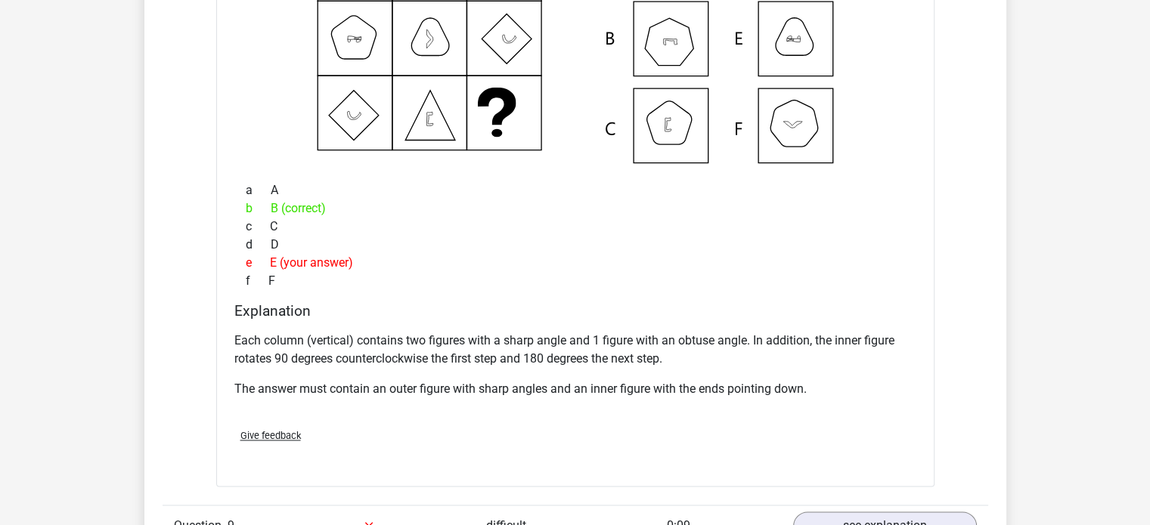
scroll to position [8162, 0]
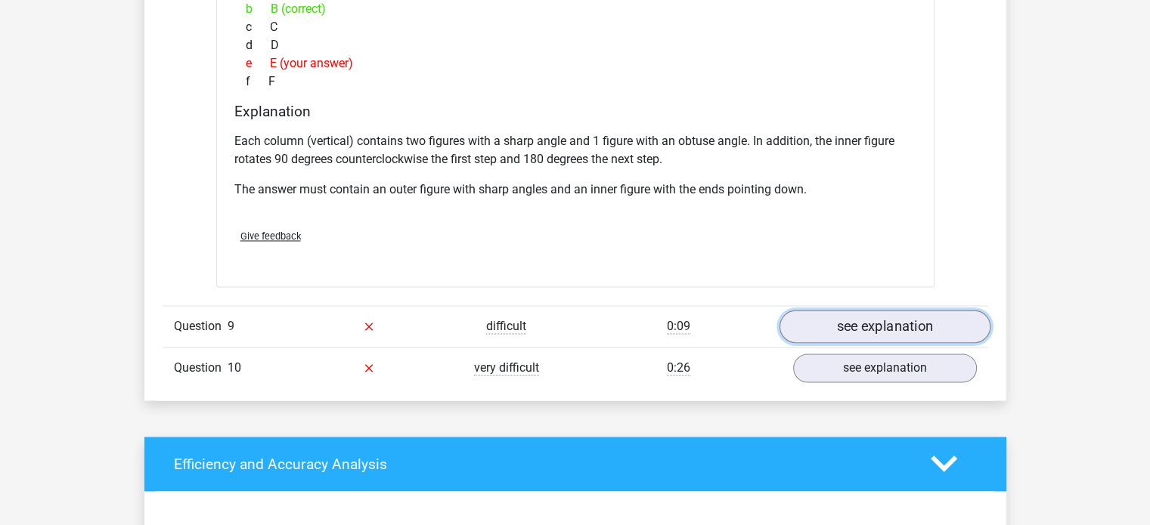
click at [864, 314] on link "see explanation" at bounding box center [883, 326] width 211 height 33
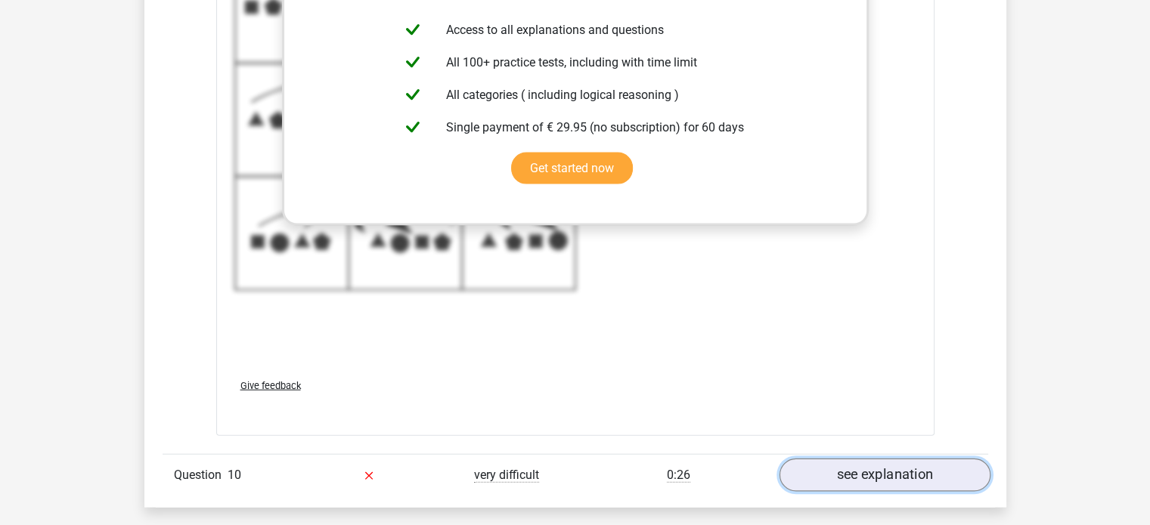
click at [855, 461] on link "see explanation" at bounding box center [883, 475] width 211 height 33
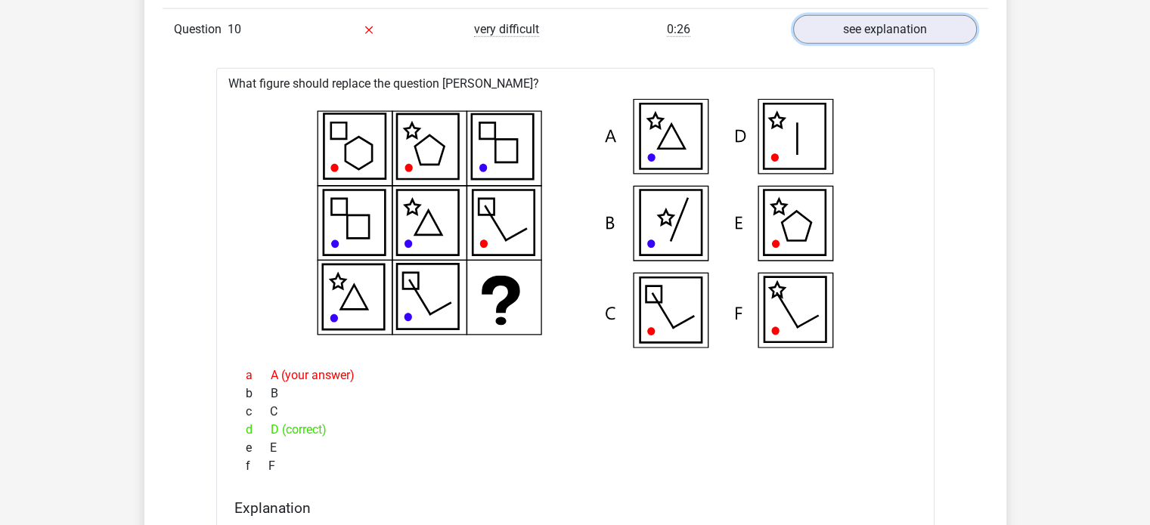
scroll to position [9674, 0]
